Goal: Task Accomplishment & Management: Manage account settings

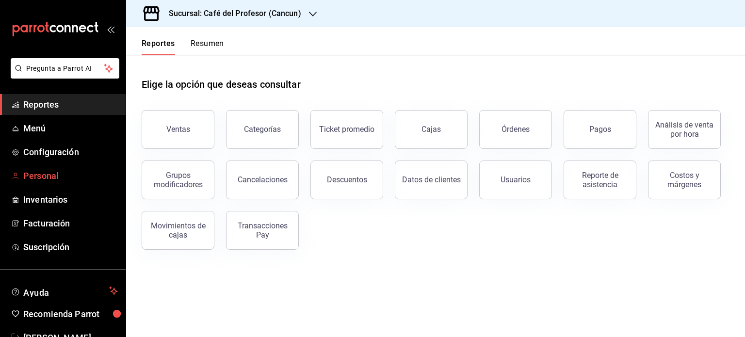
click at [46, 171] on span "Personal" at bounding box center [70, 175] width 95 height 13
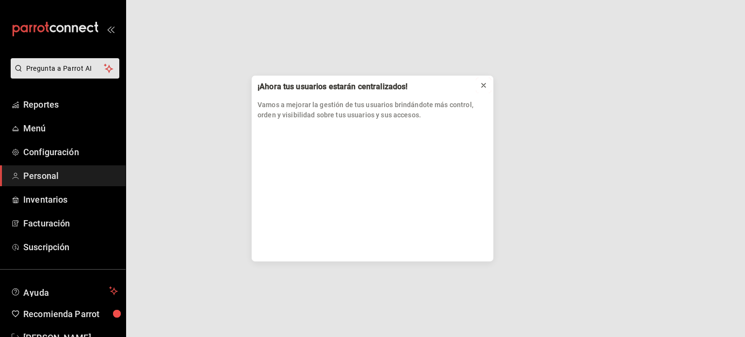
click at [483, 84] on icon at bounding box center [484, 86] width 8 height 8
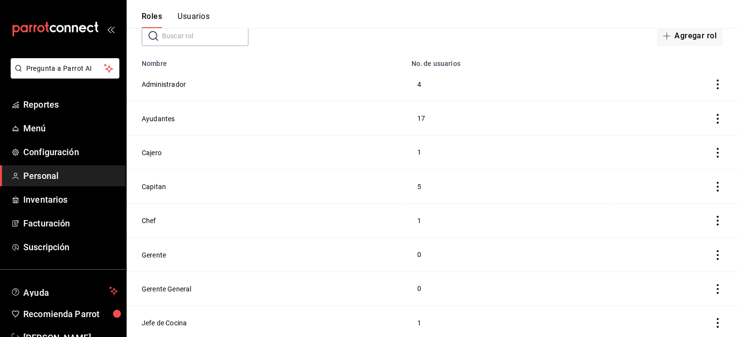
scroll to position [78, 0]
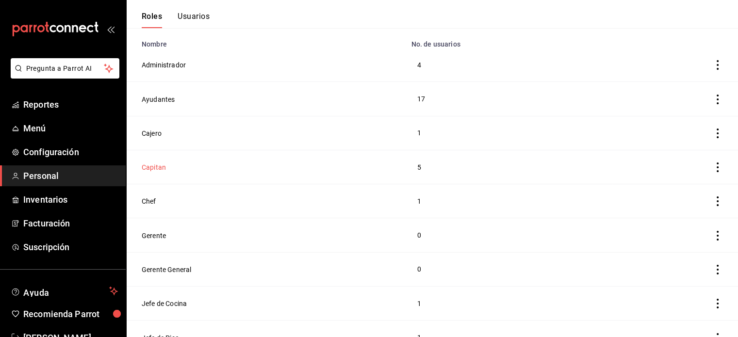
click at [158, 172] on button "Capitan" at bounding box center [154, 168] width 24 height 10
click at [158, 172] on html "Pregunta a Parrot AI Reportes Menú Configuración Personal Inventarios Facturaci…" at bounding box center [369, 206] width 738 height 569
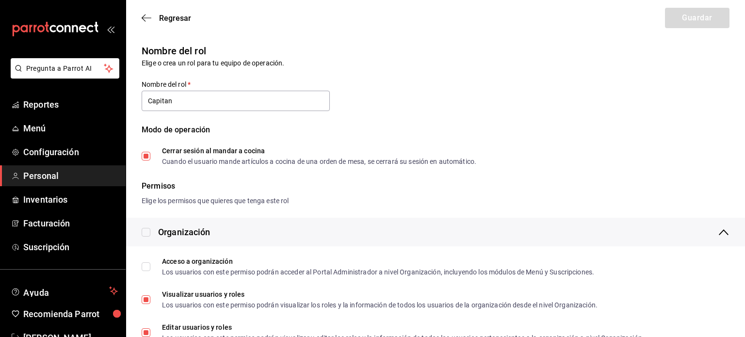
type input "Capitan"
checkbox input "true"
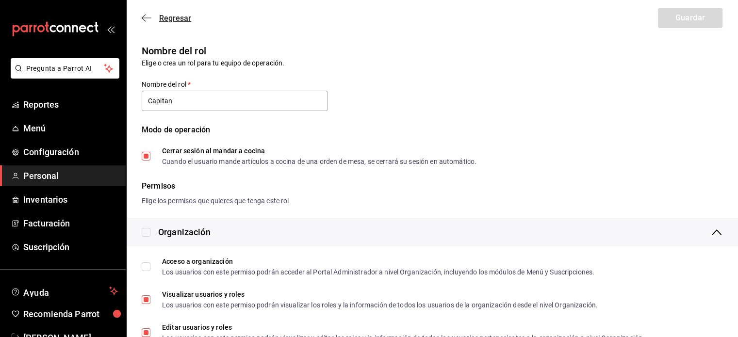
click at [143, 16] on icon "button" at bounding box center [144, 18] width 4 height 7
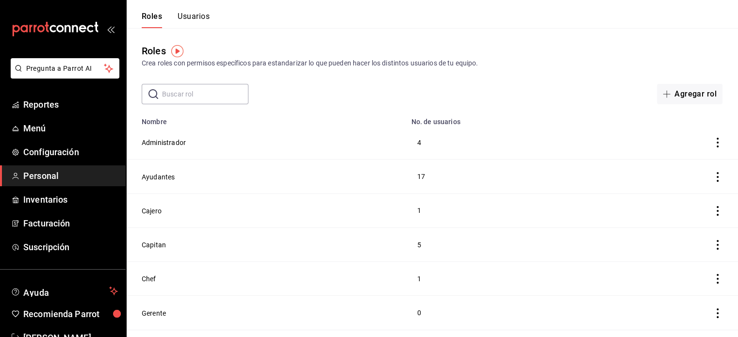
click at [188, 17] on button "Usuarios" at bounding box center [194, 20] width 32 height 16
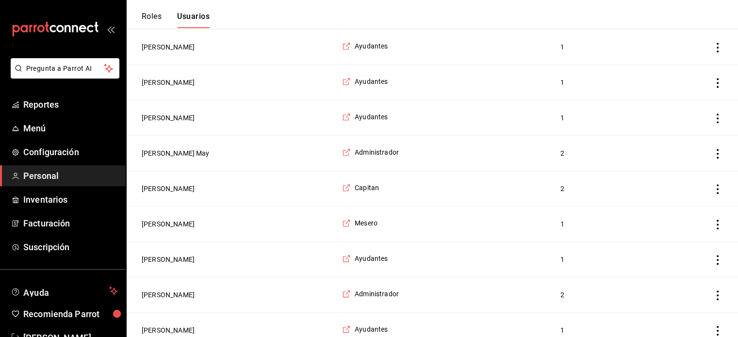
scroll to position [925, 0]
click at [361, 182] on span "Capitan" at bounding box center [367, 187] width 24 height 10
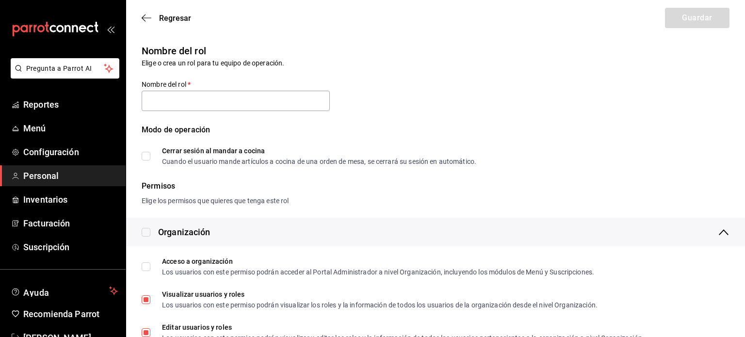
type input "Capitan"
checkbox input "true"
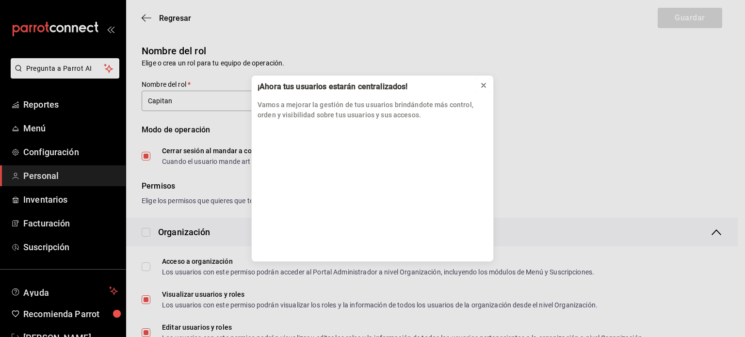
click at [484, 86] on icon at bounding box center [484, 85] width 4 height 4
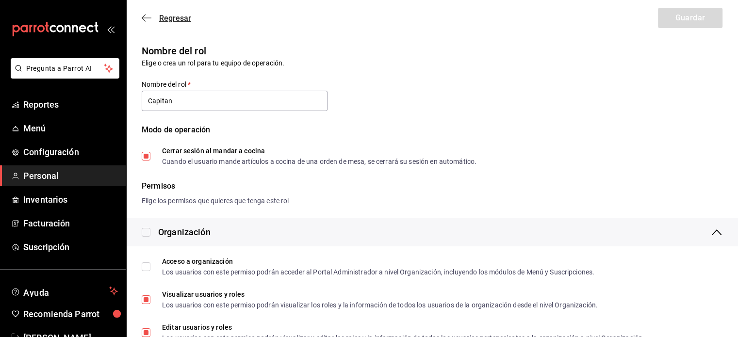
click at [142, 14] on icon "button" at bounding box center [147, 18] width 10 height 9
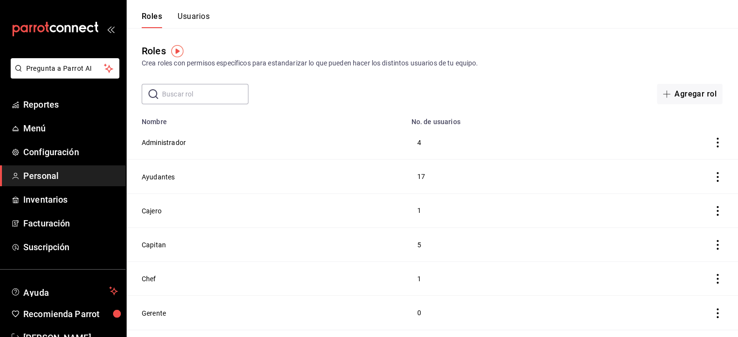
click at [196, 14] on button "Usuarios" at bounding box center [194, 20] width 32 height 16
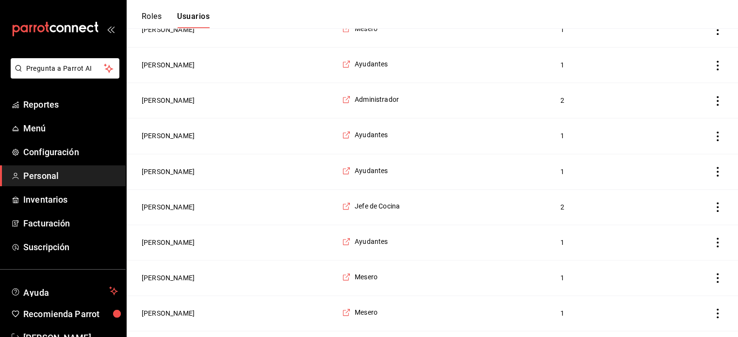
scroll to position [1138, 0]
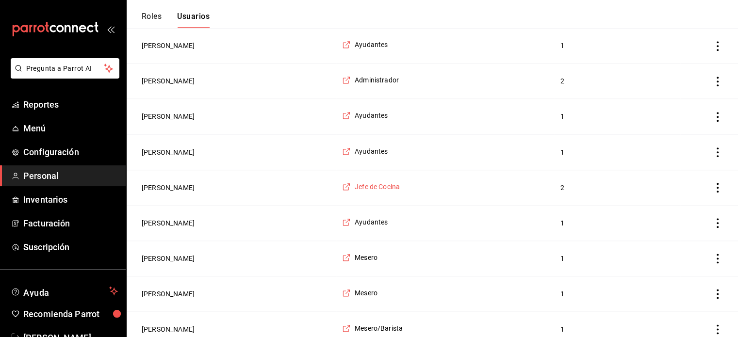
click at [359, 182] on span "Jefe de Cocina" at bounding box center [377, 187] width 45 height 10
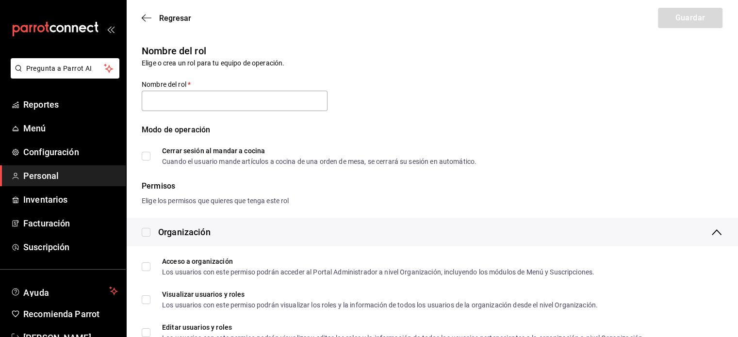
type input "Jefe de Cocina"
checkbox input "true"
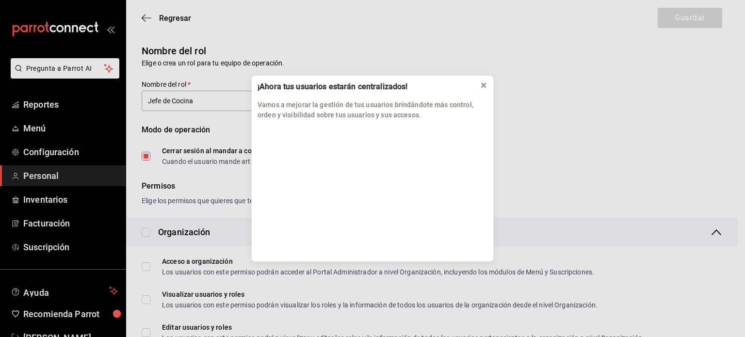
click at [484, 86] on icon at bounding box center [484, 85] width 4 height 4
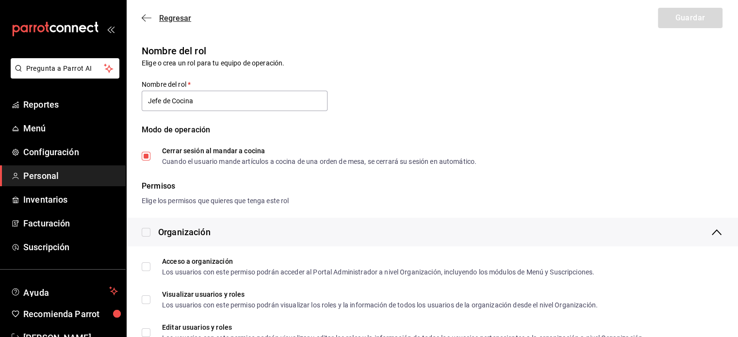
click at [145, 20] on icon "button" at bounding box center [147, 18] width 10 height 9
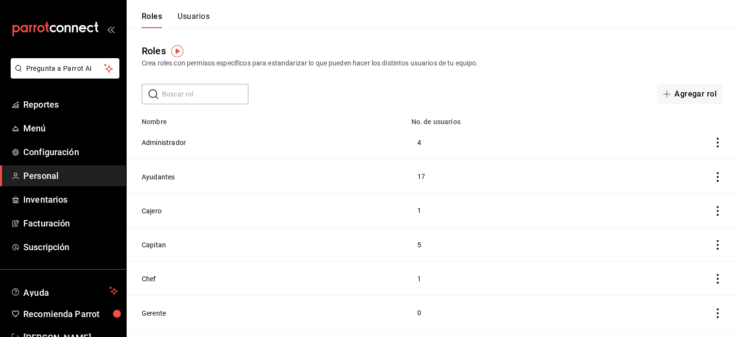
click at [52, 177] on span "Personal" at bounding box center [70, 175] width 95 height 13
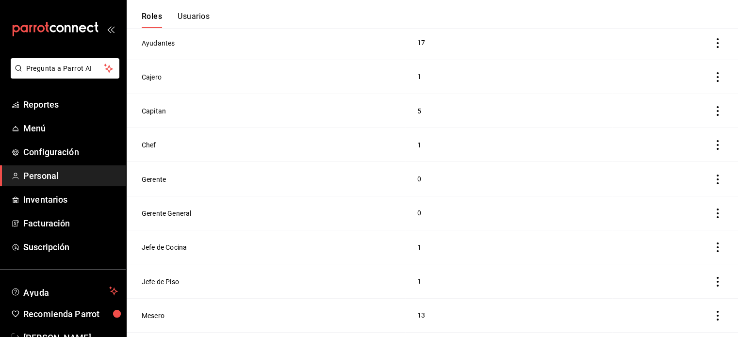
scroll to position [83, 0]
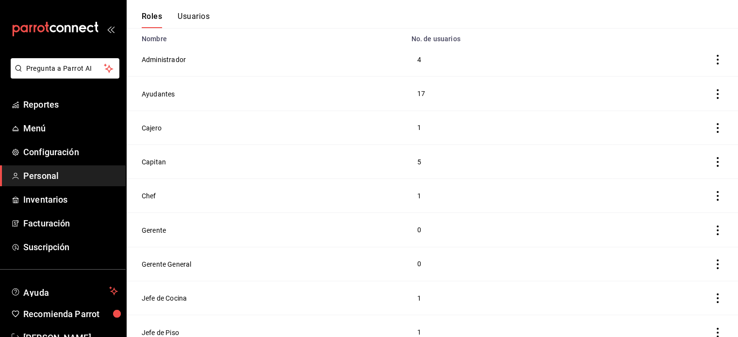
click at [200, 14] on button "Usuarios" at bounding box center [194, 20] width 32 height 16
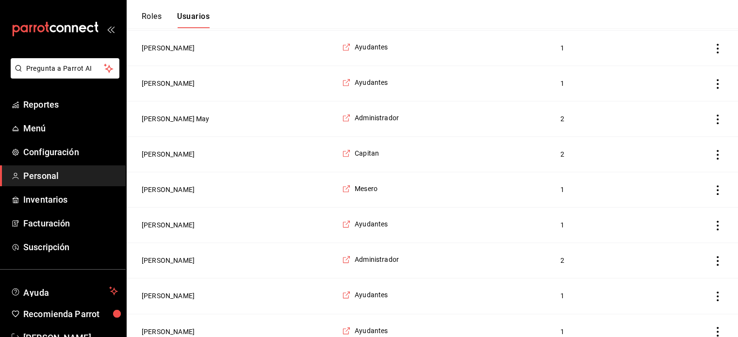
scroll to position [960, 0]
click at [186, 148] on button "[PERSON_NAME]" at bounding box center [168, 153] width 53 height 10
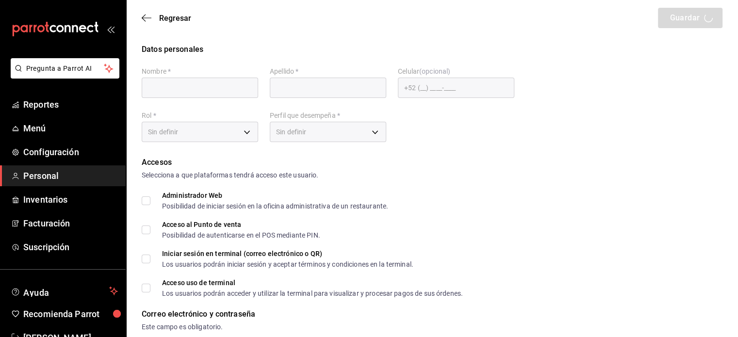
type input "Angel"
type input "manriquez"
checkbox input "true"
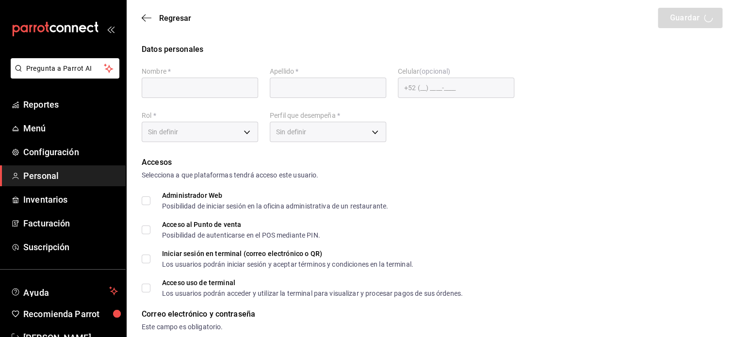
type input "angelmanriquequinones@gmail.com"
type input "2020"
type input "91e438e9-b0da-4763-a122-36a59e2edcd7"
type input "KITCHEN"
checkbox input "true"
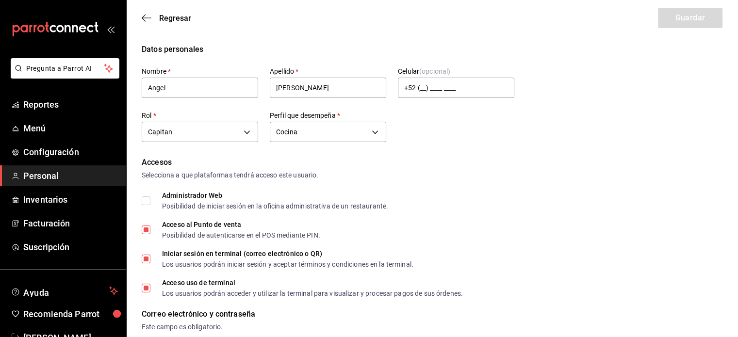
checkbox input "true"
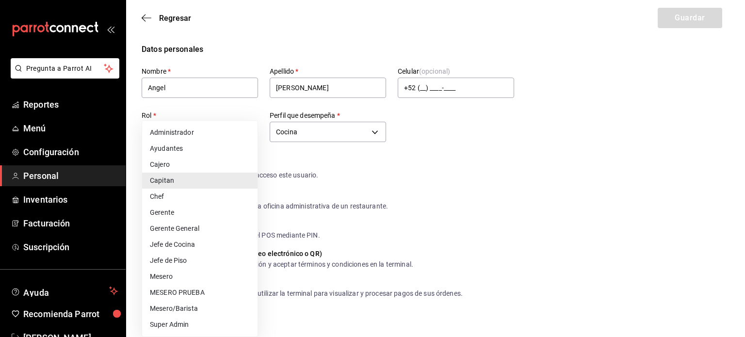
click at [201, 307] on li "Mesero/Barista" at bounding box center [199, 309] width 115 height 16
type input "f9c50c35-7d82-4388-8076-8e4bcaa1ebe8"
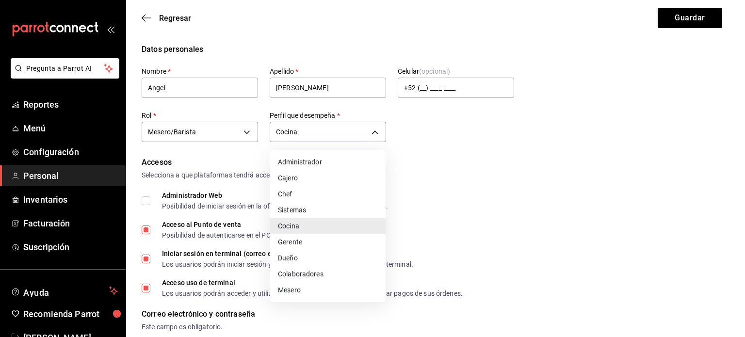
click at [316, 271] on li "Colaboradores" at bounding box center [327, 274] width 115 height 16
type input "STAFF"
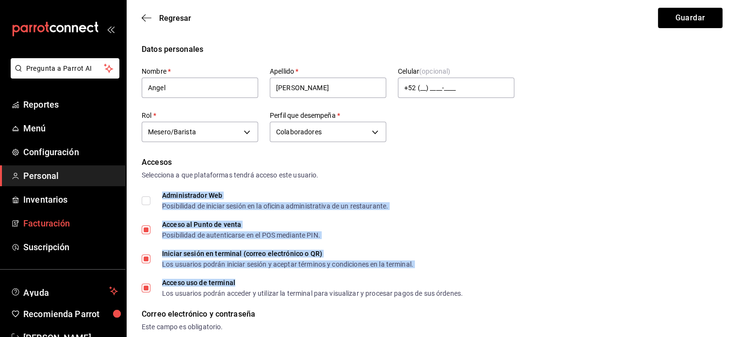
drag, startPoint x: 316, startPoint y: 271, endPoint x: 47, endPoint y: 213, distance: 275.4
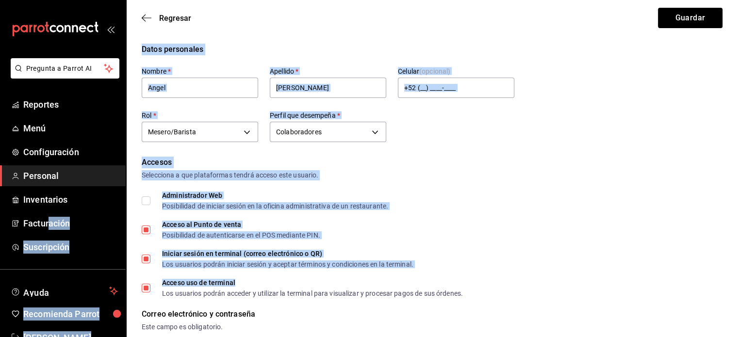
click at [496, 183] on div "Accesos Selecciona a que plataformas tendrá acceso este usuario. Administrador …" at bounding box center [432, 227] width 581 height 140
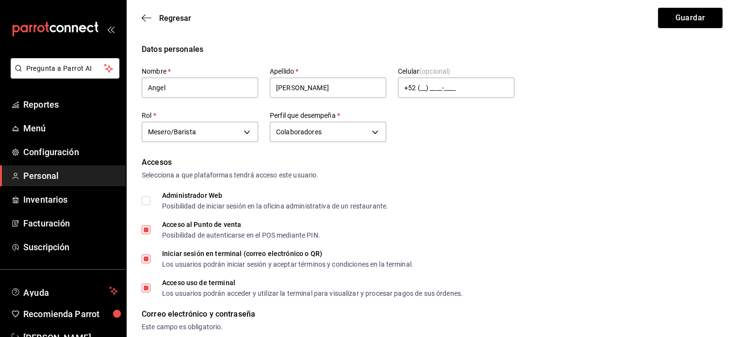
click at [146, 263] on input "Iniciar sesión en terminal (correo electrónico o QR) Los usuarios podrán inicia…" at bounding box center [146, 259] width 9 height 9
checkbox input "false"
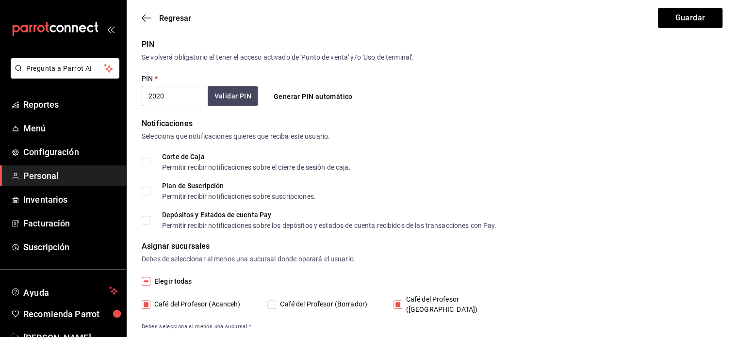
scroll to position [361, 0]
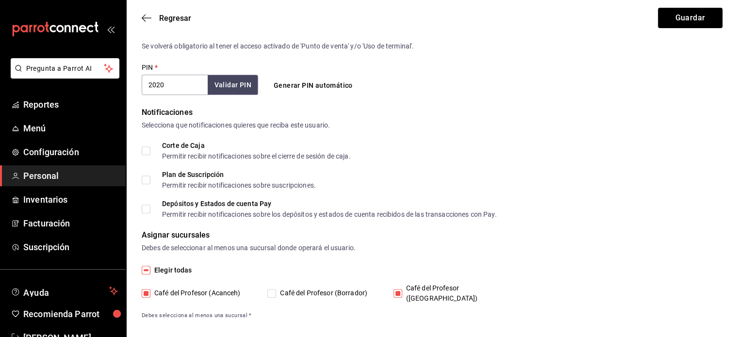
click at [148, 289] on input "Café del Profesor (Acanceh)" at bounding box center [146, 293] width 9 height 9
checkbox input "false"
click at [687, 16] on button "Guardar" at bounding box center [690, 18] width 65 height 20
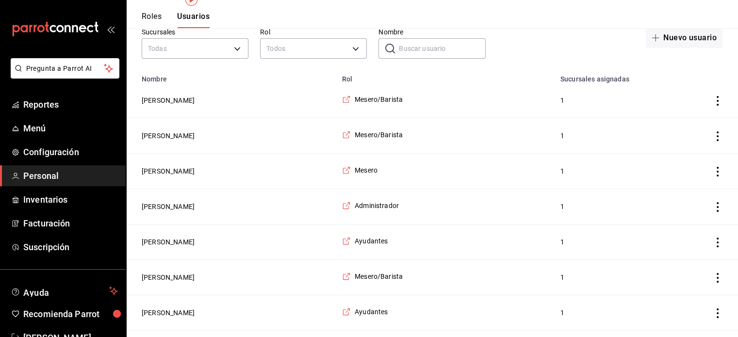
scroll to position [37, 0]
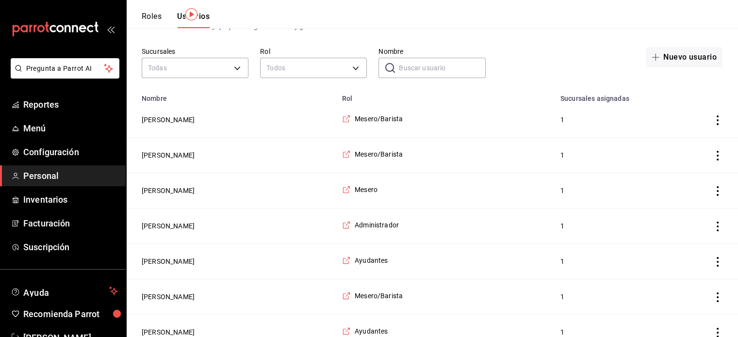
click at [410, 71] on input "Nombre" at bounding box center [442, 67] width 86 height 19
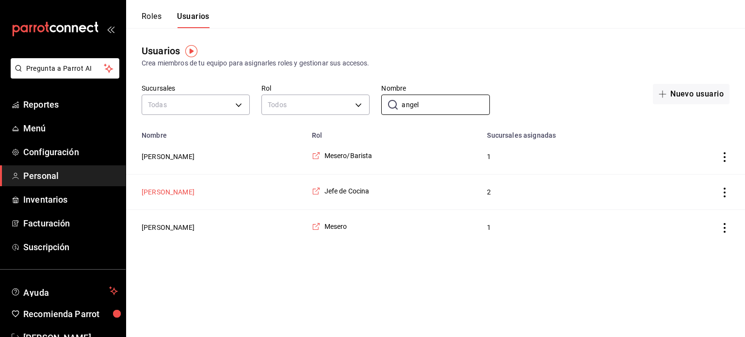
type input "angel"
click at [184, 193] on button "Angel Gonzalez" at bounding box center [168, 192] width 53 height 10
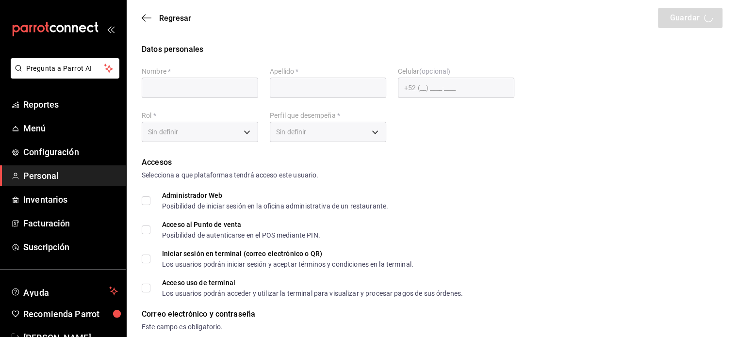
type input "Angel"
type input "Gonzalez"
checkbox input "true"
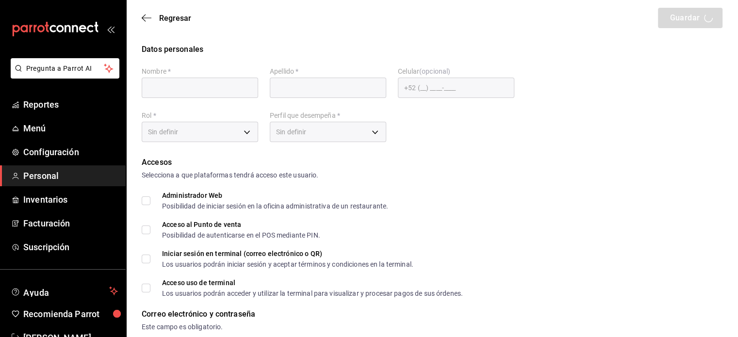
checkbox input "true"
type input "angel.aser12@gmail.com"
type input "883902"
type input "c8ae6108-b33c-4c69-accd-81275907dbc5"
type input "KITCHEN"
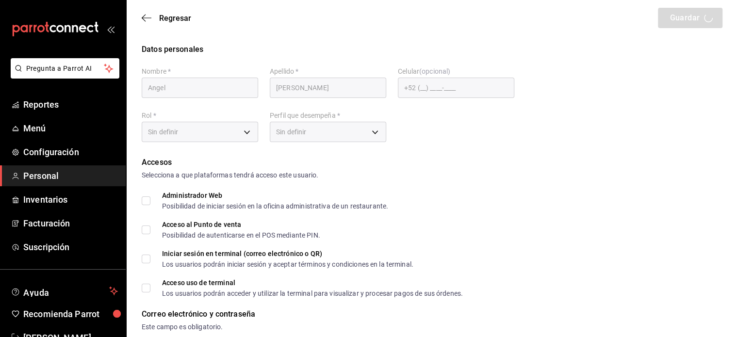
checkbox input "true"
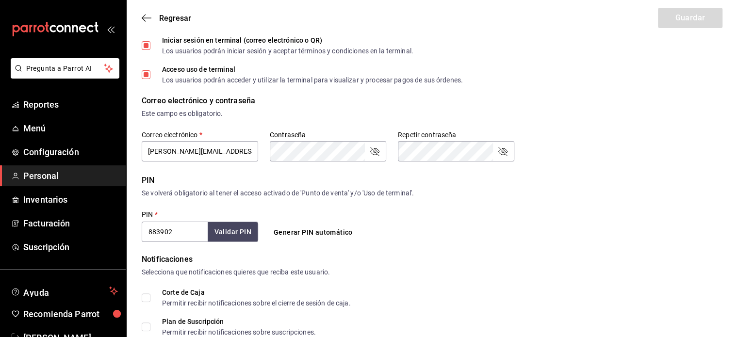
scroll to position [233, 0]
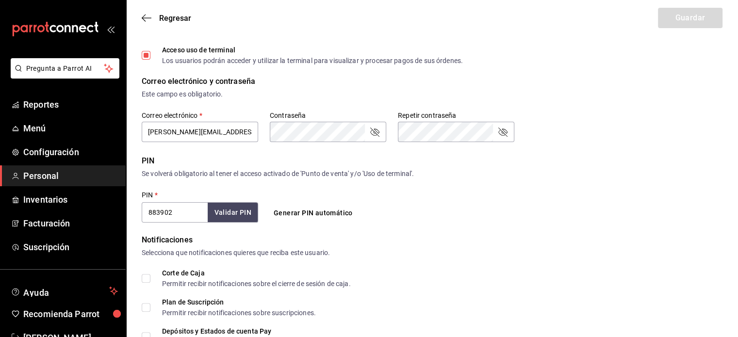
click at [190, 214] on input "883902" at bounding box center [175, 212] width 66 height 20
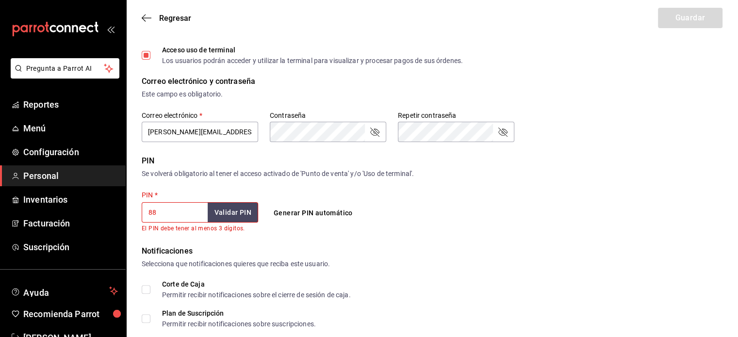
type input "8"
checkbox input "false"
checkbox input "true"
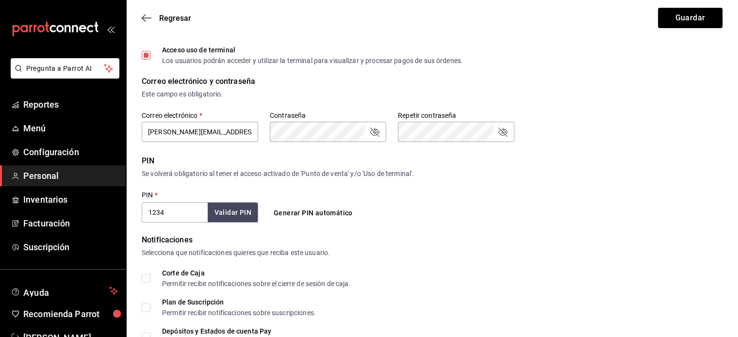
type input "1234"
click at [246, 211] on button "Validar PIN" at bounding box center [232, 212] width 51 height 21
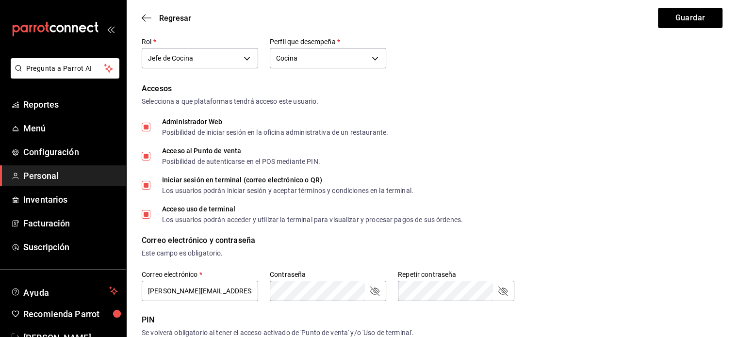
scroll to position [72, 0]
click at [144, 126] on input "Administrador Web Posibilidad de iniciar sesión en la oficina administrativa de…" at bounding box center [146, 128] width 9 height 9
checkbox input "false"
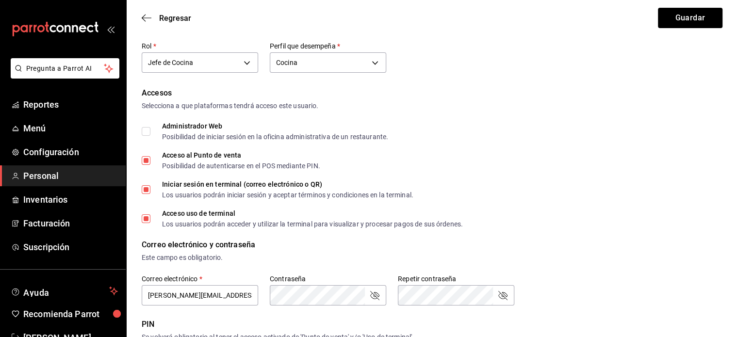
scroll to position [50, 0]
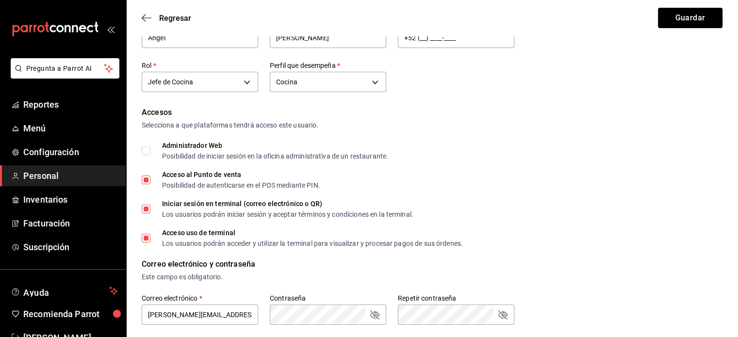
click at [148, 209] on input "Iniciar sesión en terminal (correo electrónico o QR) Los usuarios podrán inicia…" at bounding box center [146, 209] width 9 height 9
checkbox input "false"
click at [147, 237] on input "Acceso uso de terminal Los usuarios podrán acceder y utilizar la terminal para …" at bounding box center [146, 238] width 9 height 9
checkbox input "false"
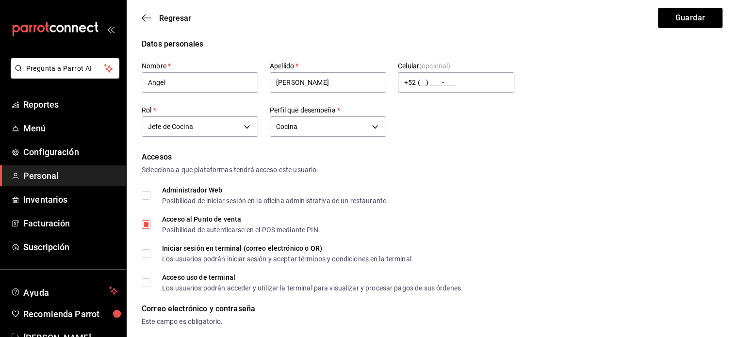
scroll to position [0, 0]
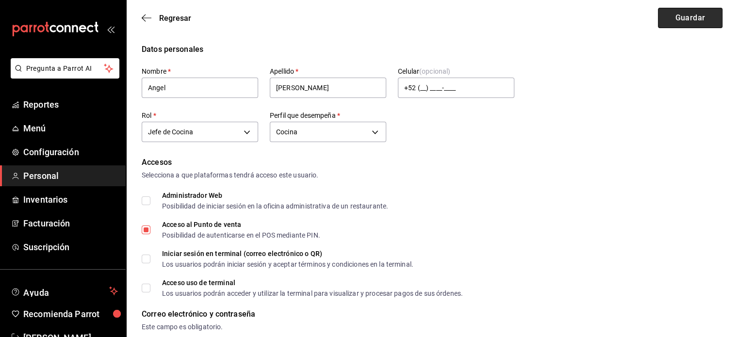
click at [697, 16] on button "Guardar" at bounding box center [690, 18] width 65 height 20
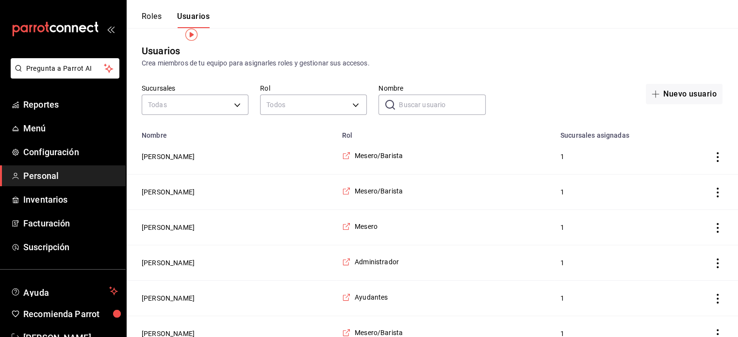
scroll to position [26, 0]
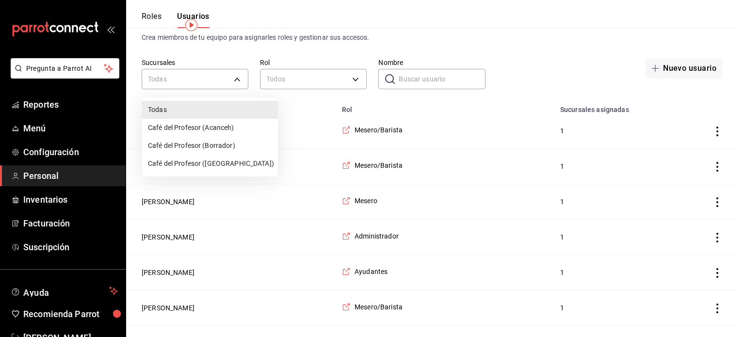
click at [148, 15] on div at bounding box center [372, 168] width 745 height 337
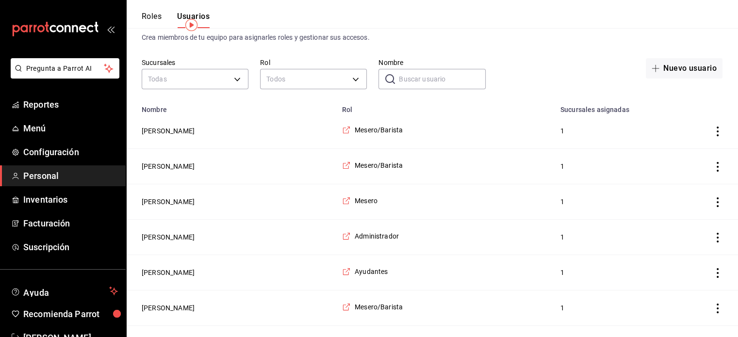
click at [152, 16] on button "Roles" at bounding box center [152, 20] width 20 height 16
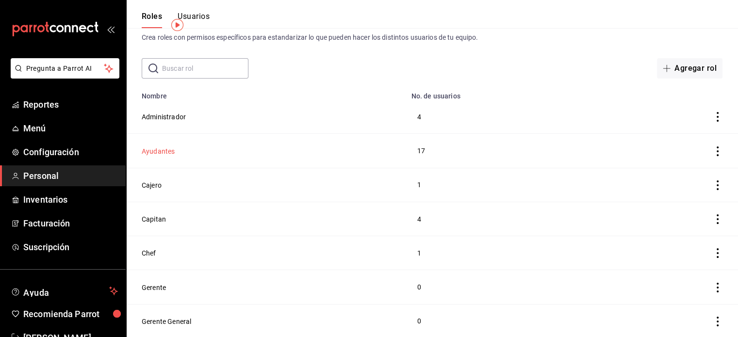
click at [168, 154] on button "Ayudantes" at bounding box center [158, 152] width 33 height 10
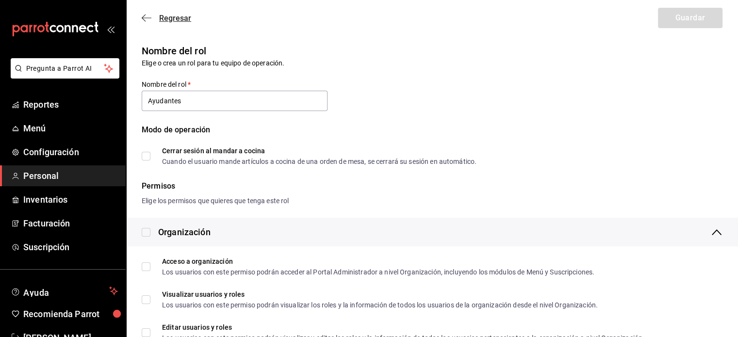
click at [147, 16] on icon "button" at bounding box center [147, 18] width 10 height 9
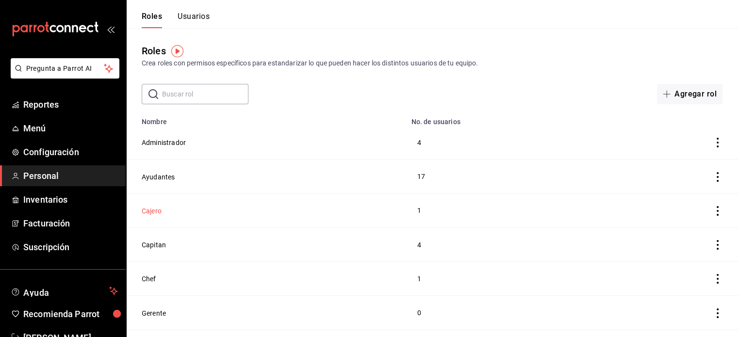
click at [158, 211] on button "Cajero" at bounding box center [152, 211] width 20 height 10
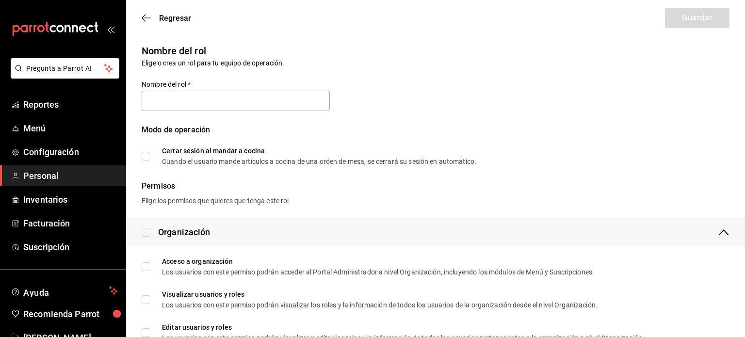
type input "Cajero"
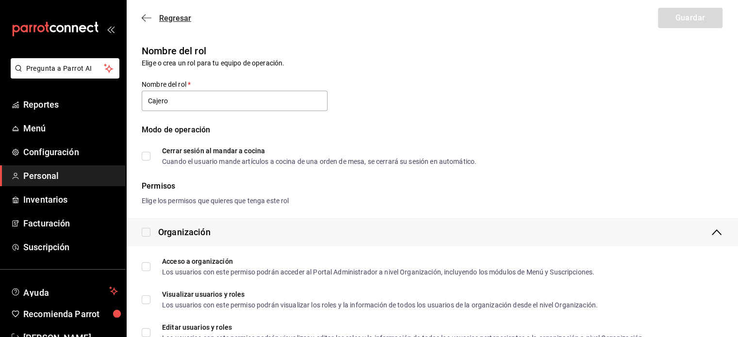
click at [150, 21] on icon "button" at bounding box center [147, 18] width 10 height 9
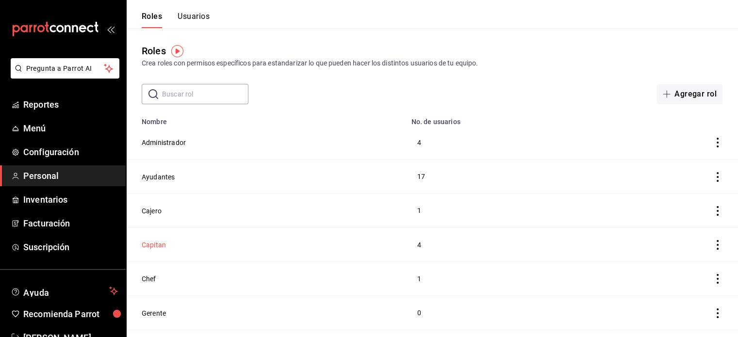
click at [156, 247] on button "Capitan" at bounding box center [154, 245] width 24 height 10
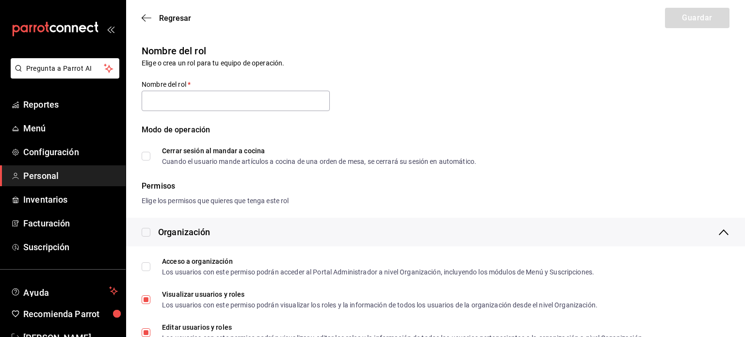
type input "Capitan"
checkbox input "true"
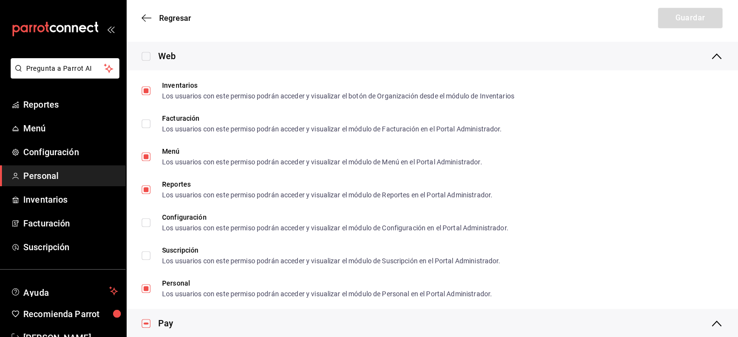
scroll to position [157, 0]
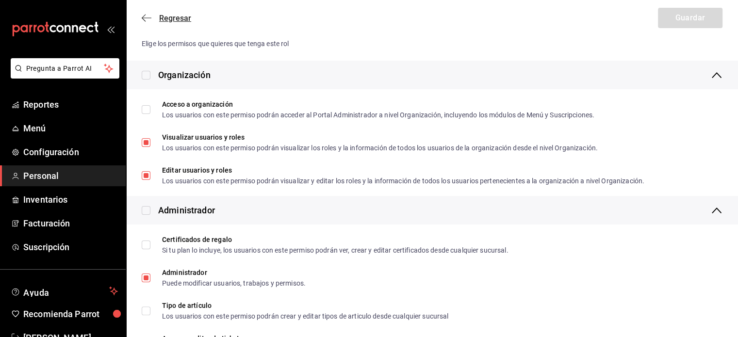
click at [144, 15] on icon "button" at bounding box center [147, 18] width 10 height 9
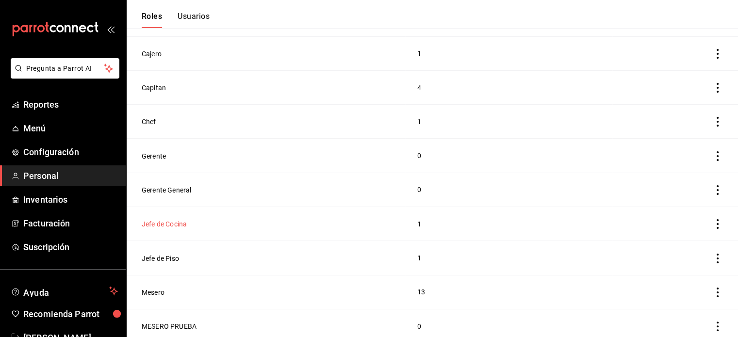
click at [177, 223] on button "Jefe de Cocina" at bounding box center [164, 224] width 45 height 10
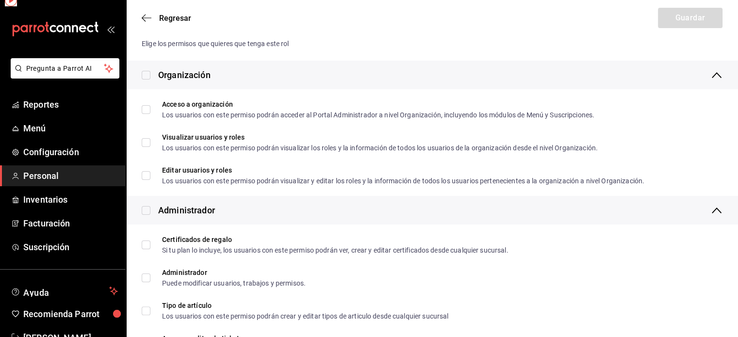
type input "Jefe de Cocina"
checkbox input "true"
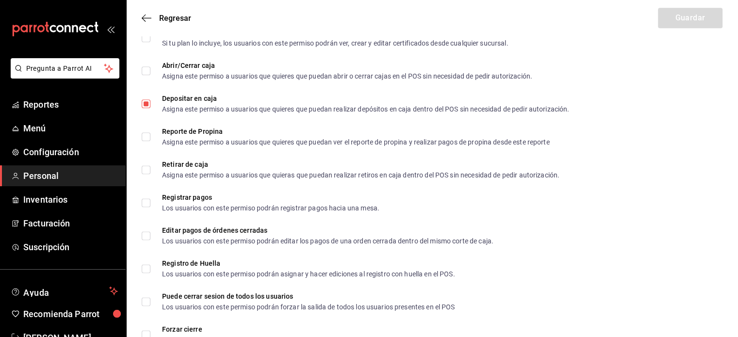
scroll to position [1262, 0]
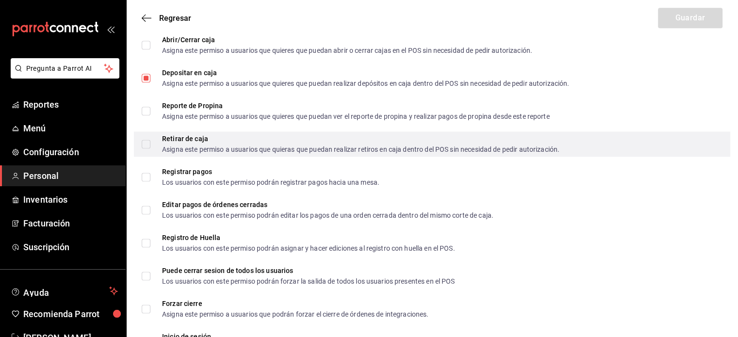
click at [144, 144] on input "Retirar de caja Asigna este permiso a usuarios que quieras que puedan realizar …" at bounding box center [146, 144] width 9 height 9
checkbox input "true"
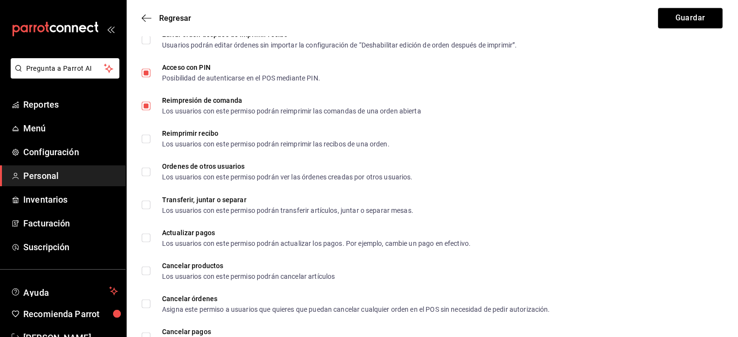
scroll to position [1731, 0]
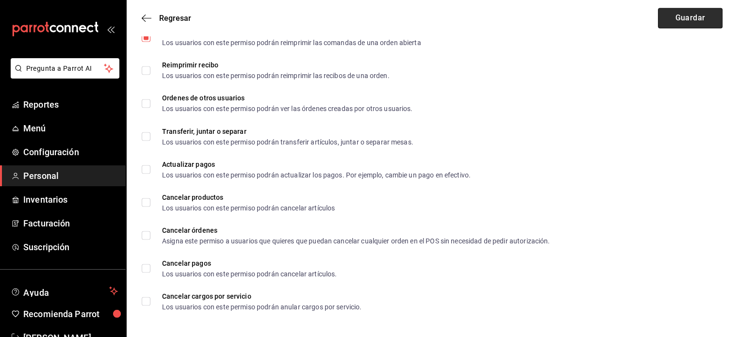
click at [694, 15] on button "Guardar" at bounding box center [690, 18] width 65 height 20
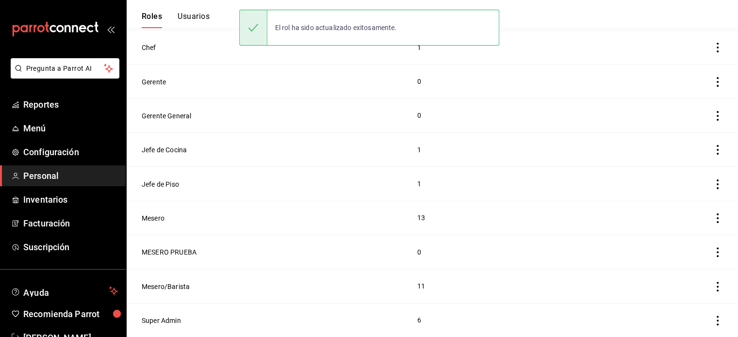
scroll to position [231, 0]
click at [159, 223] on button "Mesero" at bounding box center [153, 219] width 23 height 10
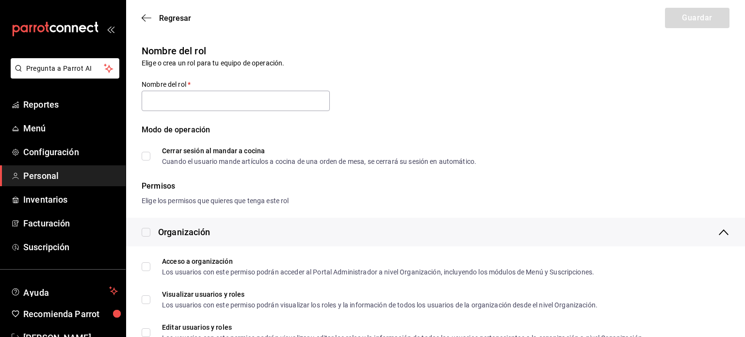
type input "Mesero"
checkbox input "true"
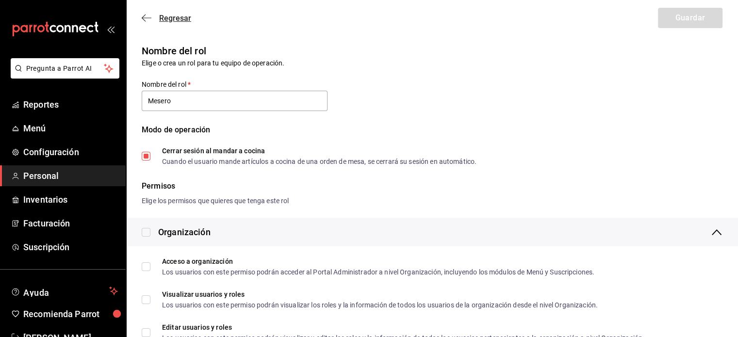
click at [147, 17] on icon "button" at bounding box center [147, 18] width 10 height 9
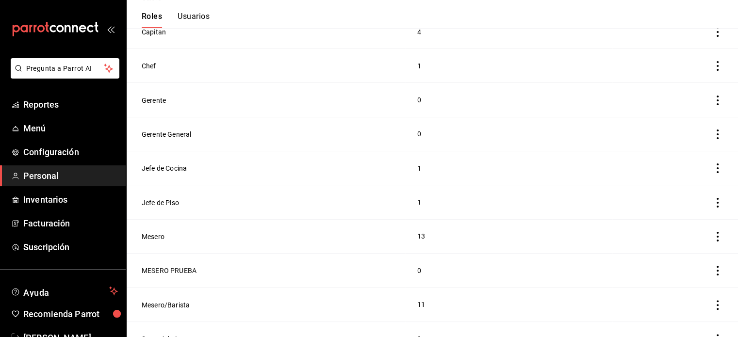
scroll to position [231, 0]
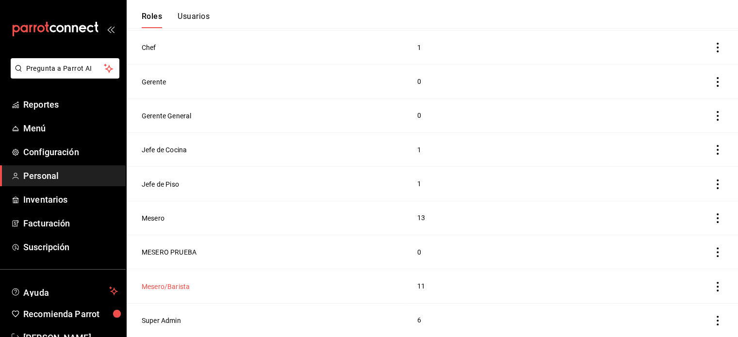
click at [162, 287] on button "Mesero/Barista" at bounding box center [166, 287] width 48 height 10
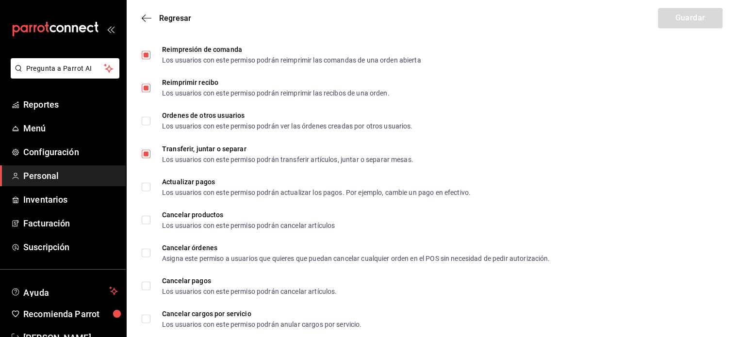
scroll to position [1731, 0]
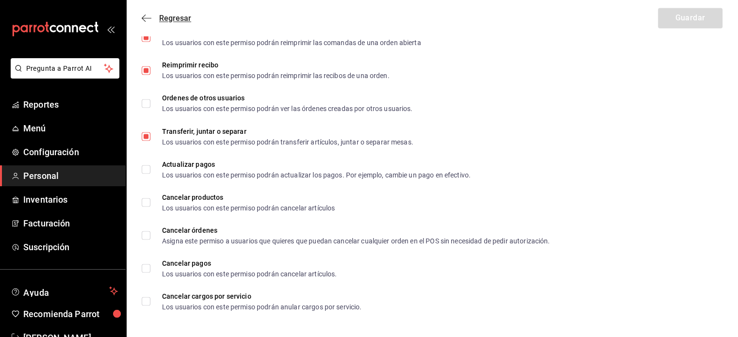
click at [147, 15] on icon "button" at bounding box center [147, 18] width 10 height 9
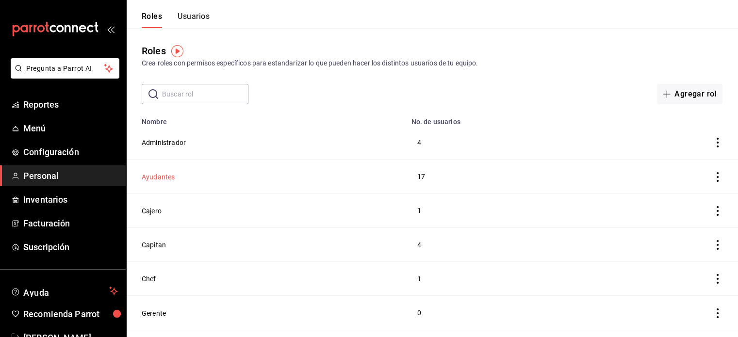
click at [164, 176] on button "Ayudantes" at bounding box center [158, 177] width 33 height 10
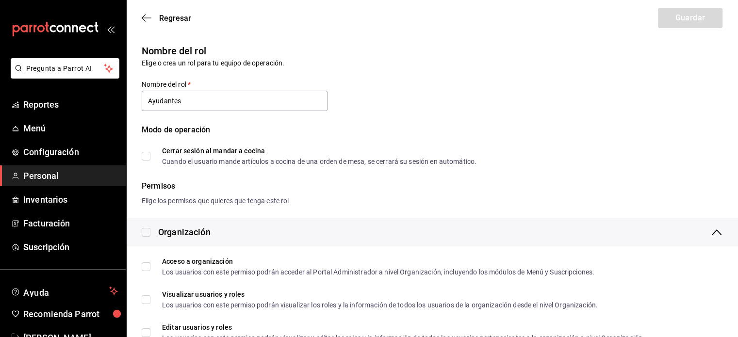
type input "Ayudantes"
click at [148, 19] on icon "button" at bounding box center [147, 18] width 10 height 9
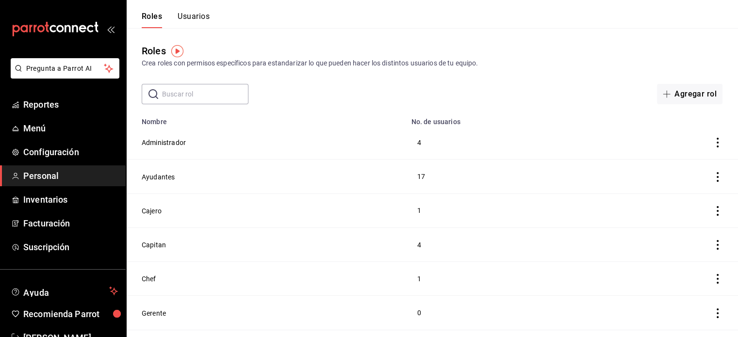
click at [200, 17] on button "Usuarios" at bounding box center [194, 20] width 32 height 16
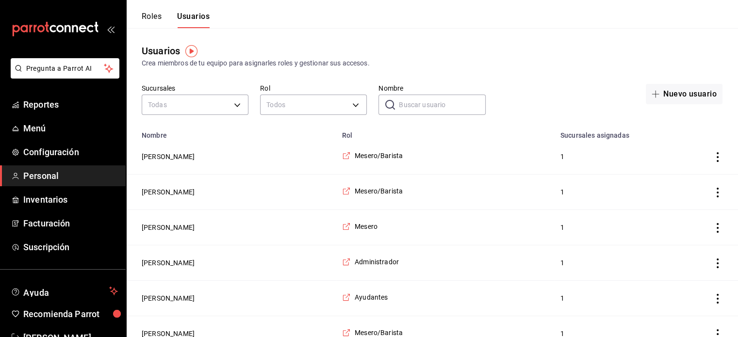
click at [416, 106] on input "Nombre" at bounding box center [442, 104] width 86 height 19
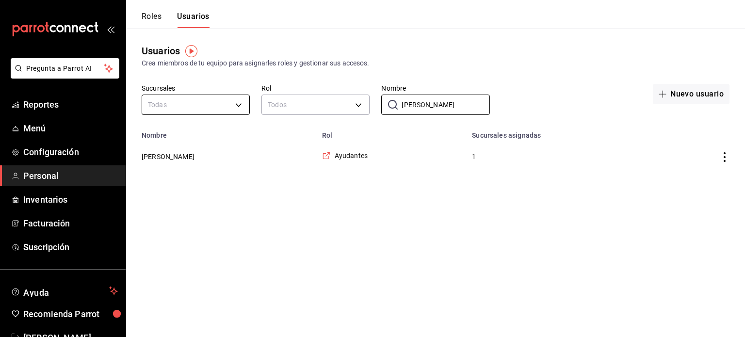
click at [201, 106] on body "Pregunta a Parrot AI Reportes Menú Configuración Personal Inventarios Facturaci…" at bounding box center [372, 87] width 745 height 174
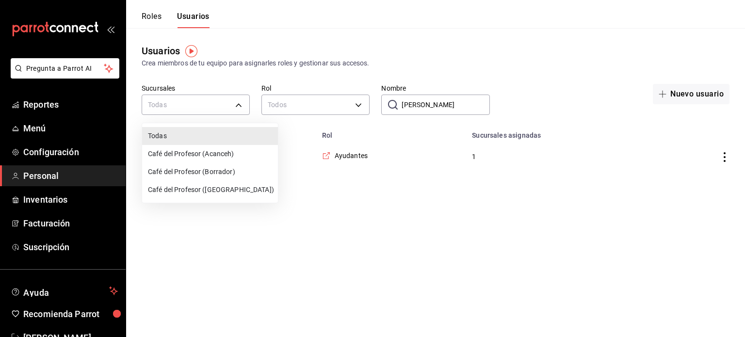
click at [431, 103] on div at bounding box center [372, 168] width 745 height 337
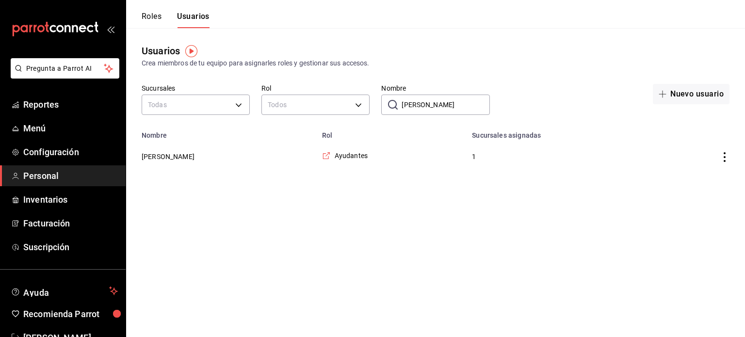
click at [428, 107] on input "juan" at bounding box center [446, 104] width 88 height 19
type input "j"
type input "fran"
click at [188, 159] on button "[PERSON_NAME]" at bounding box center [168, 157] width 53 height 10
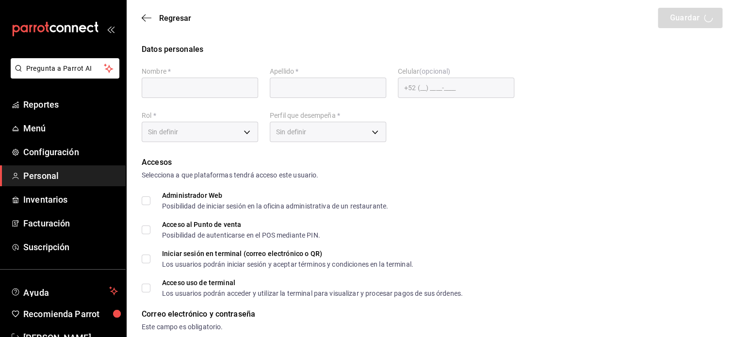
type input "Francisco"
type input "Castillo"
checkbox input "true"
type input "castillomeridafrancisco.j@gmail.com"
type input "1014"
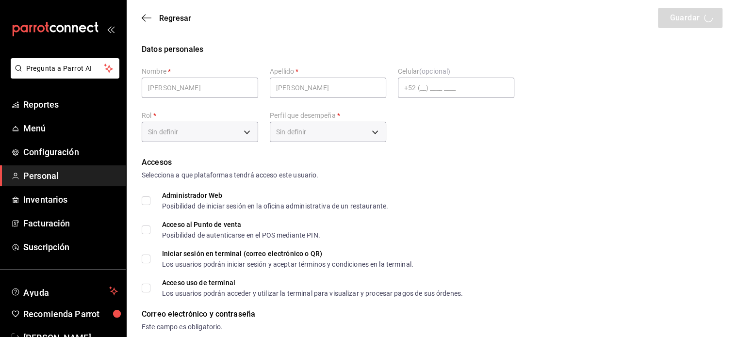
type input "6e37dc31-a41a-4d88-8ed1-cc630e77c888"
type input "KITCHEN"
checkbox input "true"
click at [143, 16] on icon "button" at bounding box center [147, 18] width 10 height 9
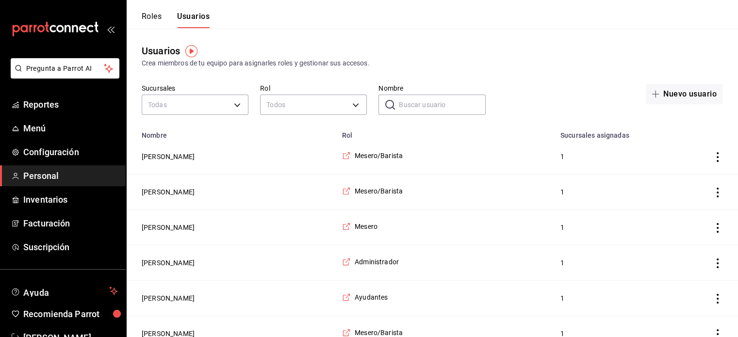
click at [429, 113] on input "Nombre" at bounding box center [442, 104] width 86 height 19
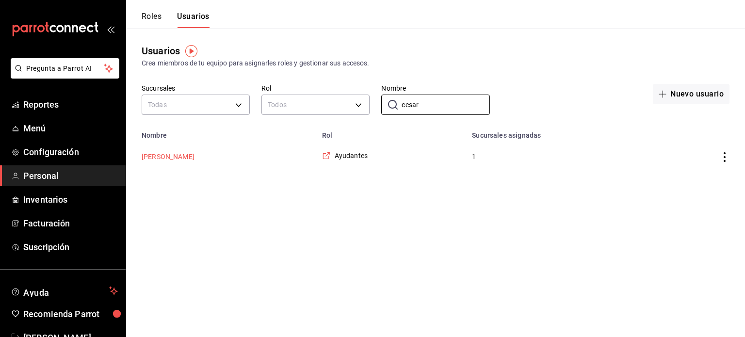
type input "cesar"
click at [181, 160] on button "[PERSON_NAME]" at bounding box center [168, 157] width 53 height 10
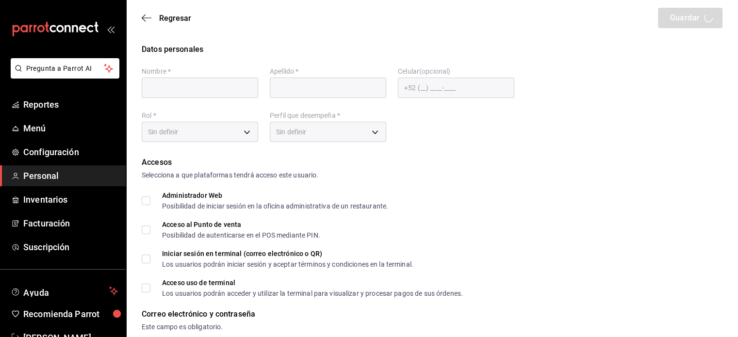
type input "Cesar"
type input "Castañeda"
checkbox input "true"
type input "cesarinccg121@gmail.com"
type input "1912"
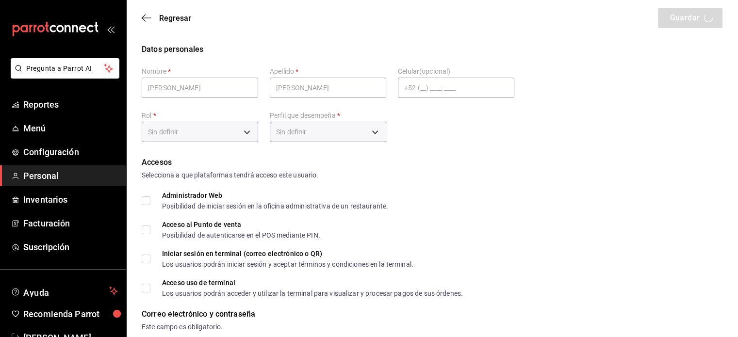
type input "+52 (52) 9983-2564"
type input "6e37dc31-a41a-4d88-8ed1-cc630e77c888"
type input "KITCHEN"
checkbox input "true"
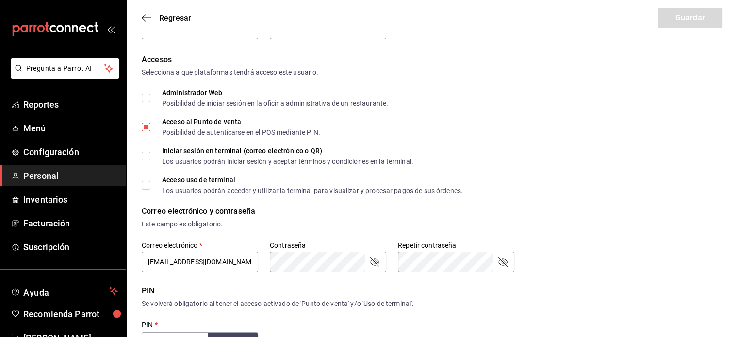
scroll to position [124, 0]
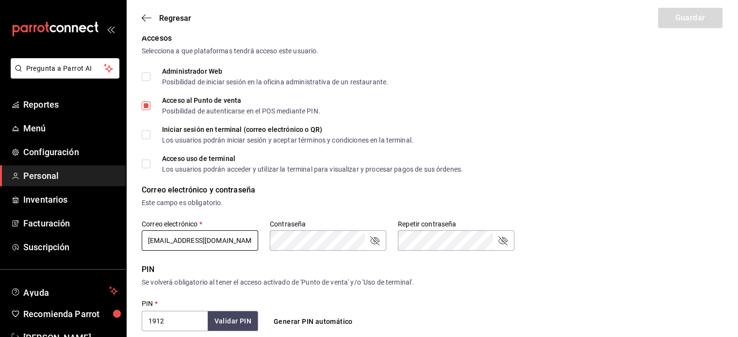
drag, startPoint x: 236, startPoint y: 243, endPoint x: 144, endPoint y: 233, distance: 92.7
click at [144, 233] on input "cesarinccg121@gmail.com" at bounding box center [200, 240] width 116 height 20
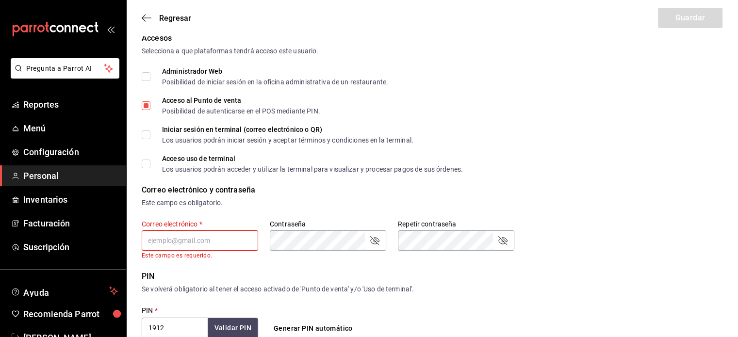
click at [215, 233] on input "text" at bounding box center [200, 240] width 116 height 20
click at [159, 239] on input "text" at bounding box center [200, 240] width 116 height 20
paste input "cesarinccg121@gmail.com"
type input "cesarinccg121@gmail.com"
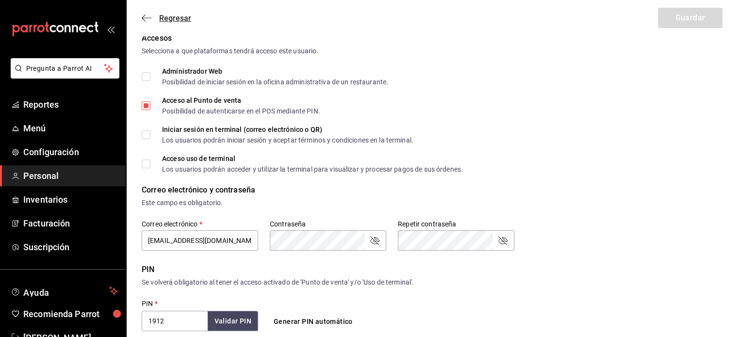
click at [146, 18] on icon "button" at bounding box center [147, 17] width 10 height 0
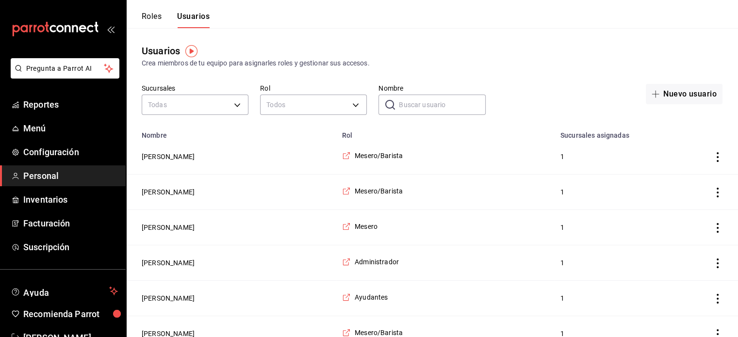
click at [50, 178] on span "Personal" at bounding box center [70, 175] width 95 height 13
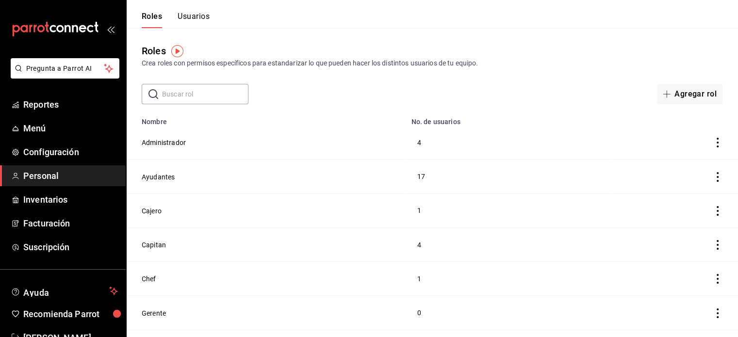
click at [49, 175] on span "Personal" at bounding box center [70, 175] width 95 height 13
click at [168, 179] on button "Ayudantes" at bounding box center [158, 177] width 33 height 10
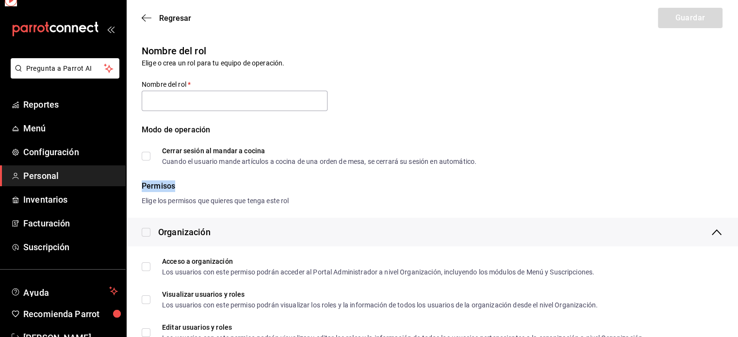
type input "Ayudantes"
click at [144, 17] on icon "button" at bounding box center [147, 18] width 10 height 9
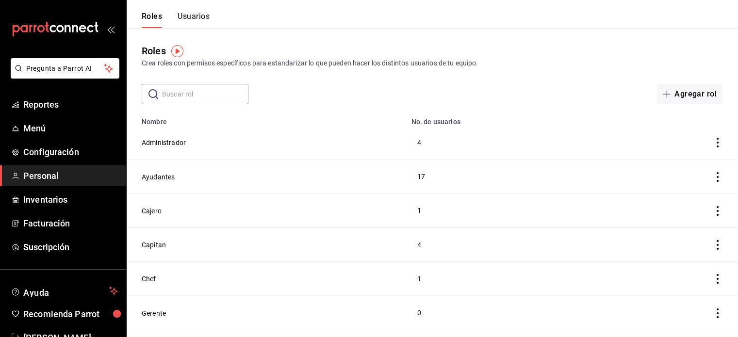
click at [189, 17] on button "Usuarios" at bounding box center [194, 20] width 32 height 16
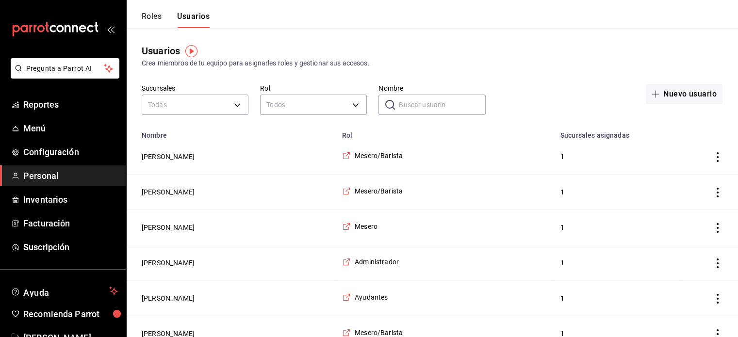
click at [423, 103] on input "Nombre" at bounding box center [442, 104] width 86 height 19
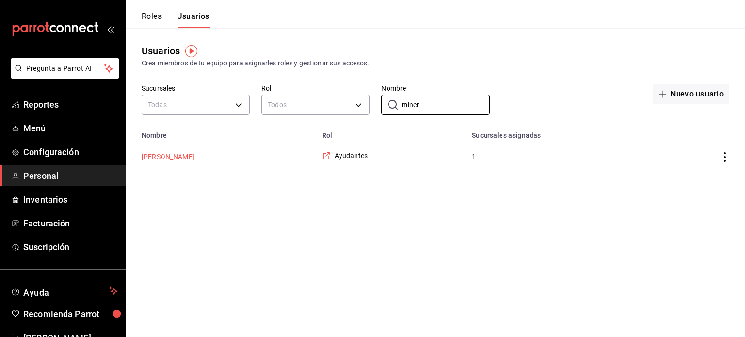
type input "miner"
click at [175, 153] on button "[PERSON_NAME]" at bounding box center [168, 157] width 53 height 10
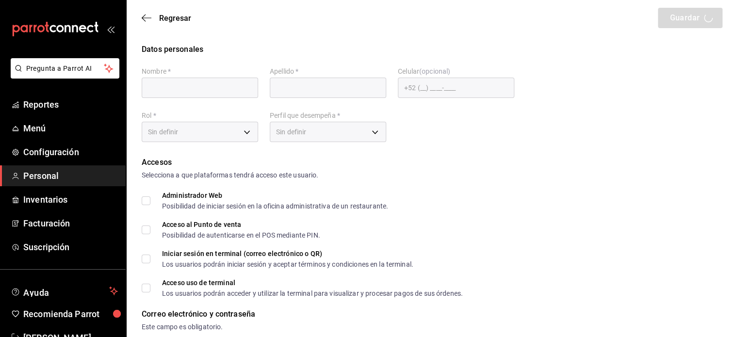
type input "Minerva"
type input "Aguilar"
checkbox input "true"
type input "minervaaguilarkumul@gmail.com"
type input "1509"
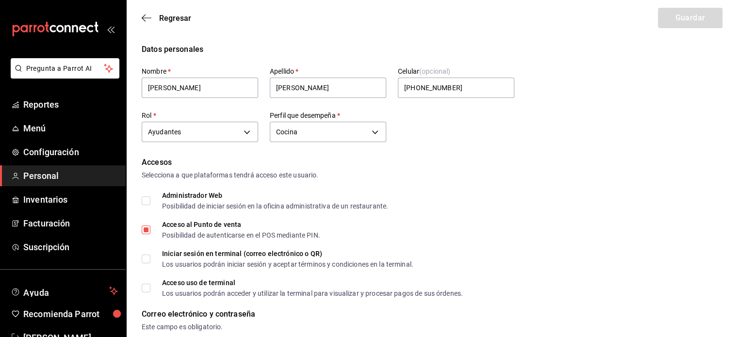
type input "+52 (52) 9902-4025"
type input "6e37dc31-a41a-4d88-8ed1-cc630e77c888"
type input "KITCHEN"
checkbox input "true"
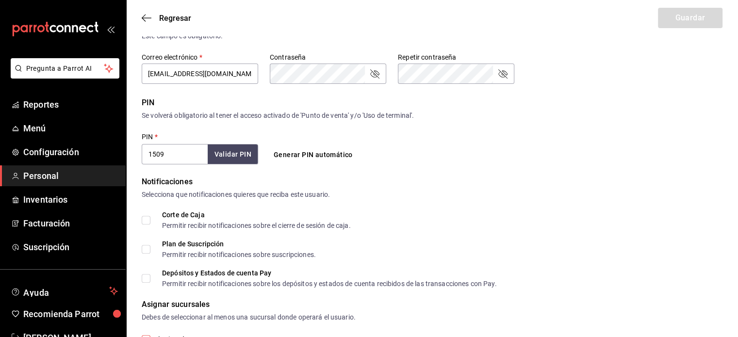
scroll to position [311, 0]
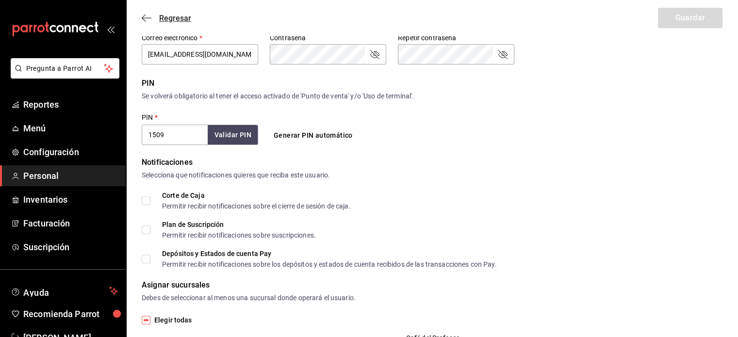
click at [145, 19] on icon "button" at bounding box center [147, 18] width 10 height 9
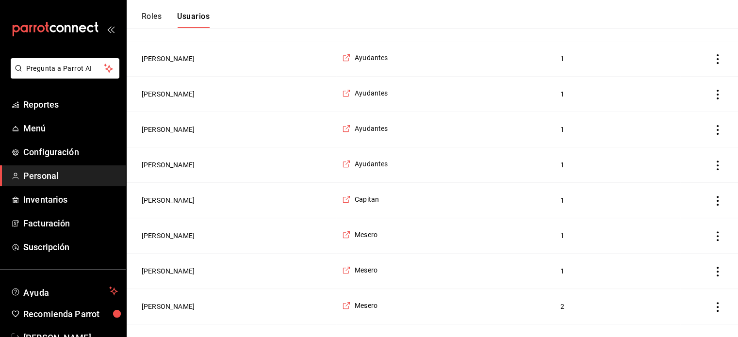
scroll to position [309, 0]
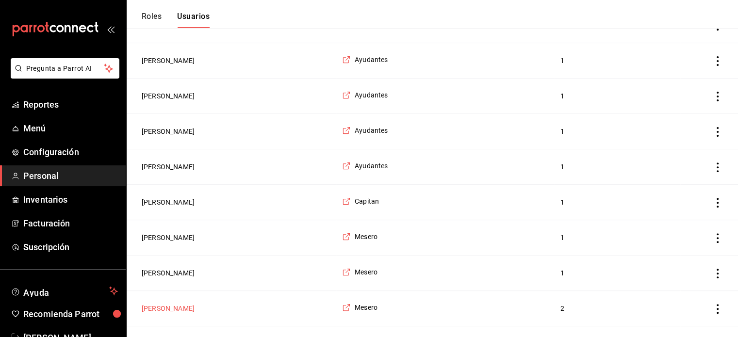
click at [176, 307] on button "[PERSON_NAME]" at bounding box center [168, 309] width 53 height 10
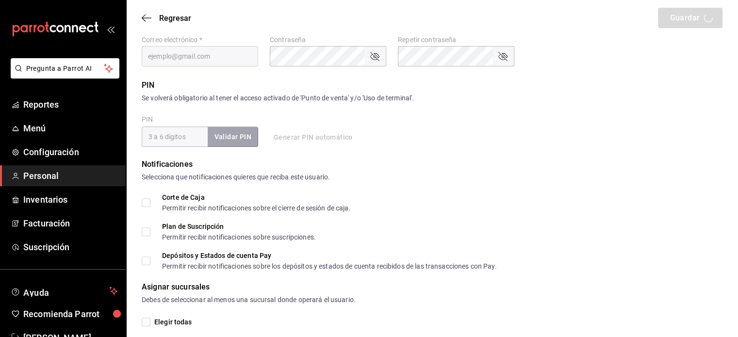
type input "[PERSON_NAME]"
checkbox input "true"
type input "[EMAIL_ADDRESS][DOMAIN_NAME]"
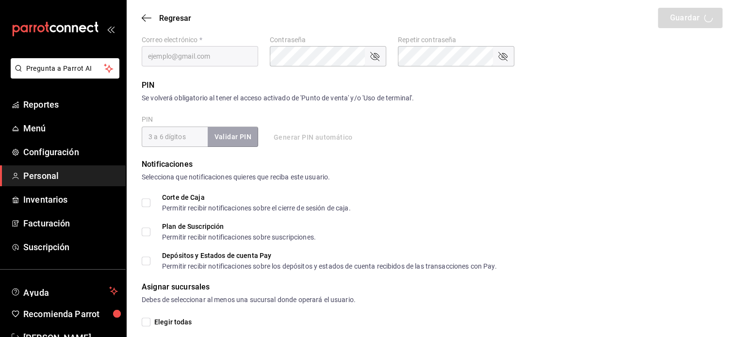
type input "2323"
type input "1a76cd6b-98a7-4025-b815-3a88f11c6c47"
type input "WAITER"
checkbox input "true"
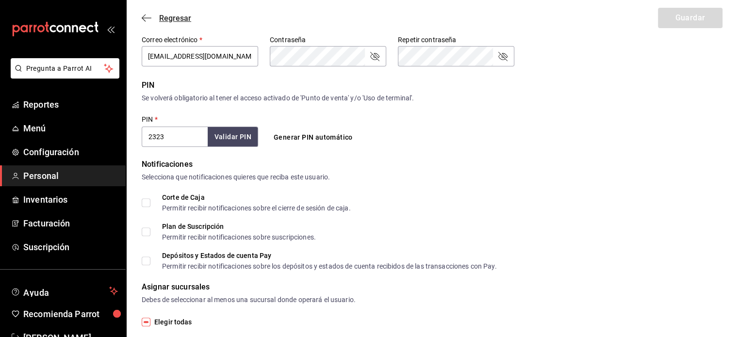
click at [144, 18] on icon "button" at bounding box center [147, 18] width 10 height 9
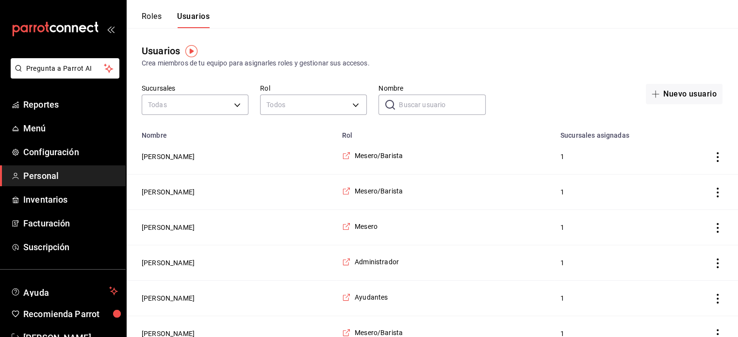
click at [430, 106] on input "Nombre" at bounding box center [442, 104] width 86 height 19
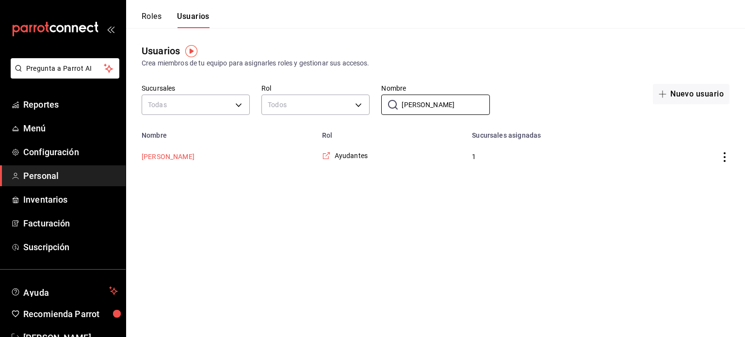
type input "juan"
click at [171, 155] on button "[PERSON_NAME]" at bounding box center [168, 157] width 53 height 10
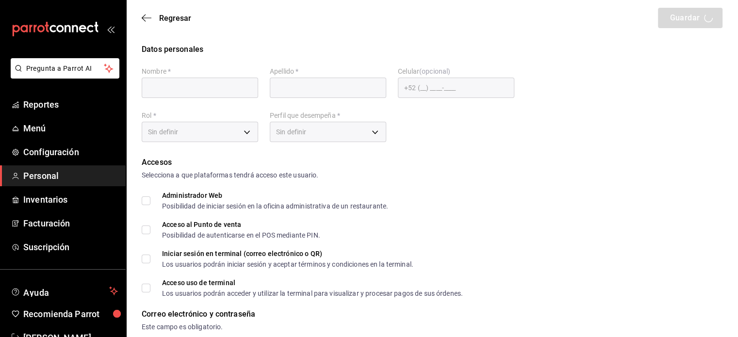
type input "juan"
type input "naranjo"
checkbox input "true"
type input "juan2001rmiro@gmail.com"
type input "0766"
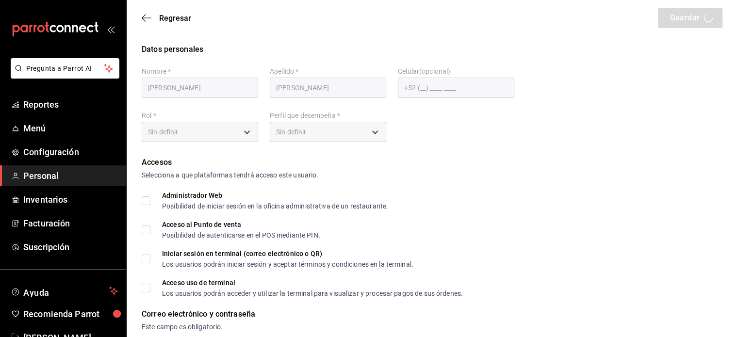
type input "6e37dc31-a41a-4d88-8ed1-cc630e77c888"
type input "KITCHEN"
checkbox input "true"
click at [141, 16] on div "Regresar Guardar" at bounding box center [432, 18] width 612 height 36
click at [145, 17] on icon "button" at bounding box center [147, 17] width 10 height 0
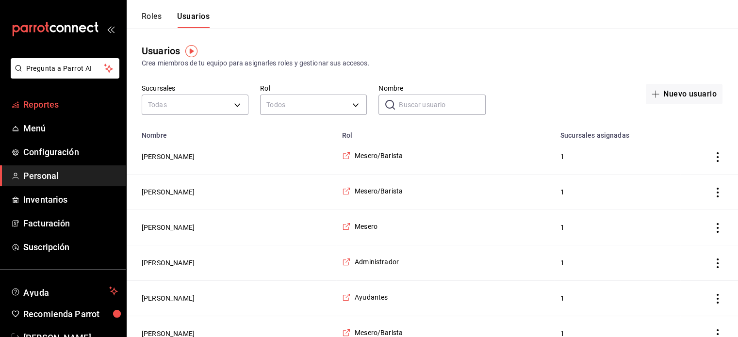
click at [41, 107] on span "Reportes" at bounding box center [70, 104] width 95 height 13
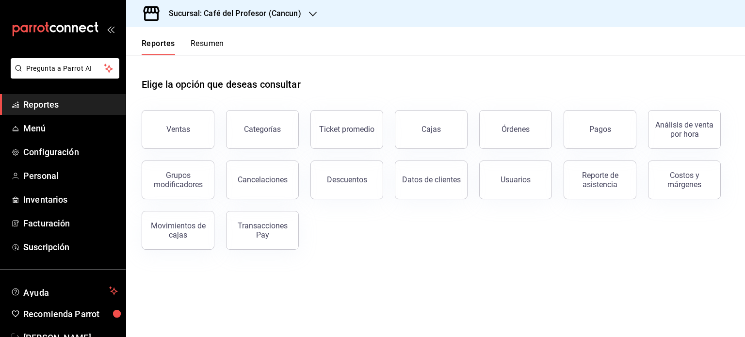
click at [204, 43] on button "Resumen" at bounding box center [207, 47] width 33 height 16
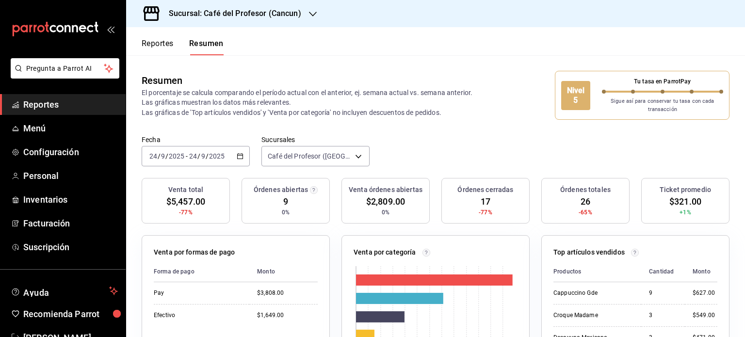
click at [311, 15] on icon "button" at bounding box center [313, 14] width 8 height 5
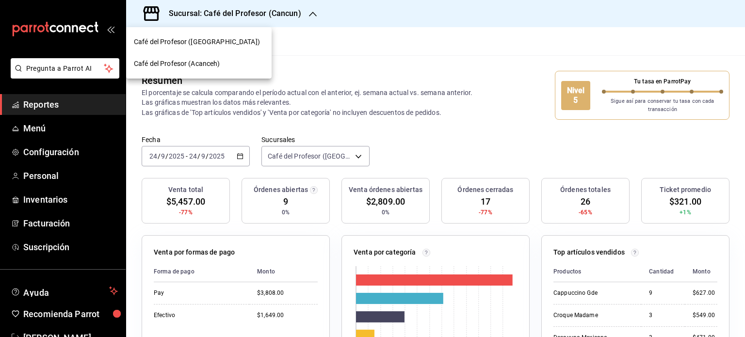
click at [222, 66] on div "Café del Profesor (Acanceh)" at bounding box center [199, 64] width 130 height 10
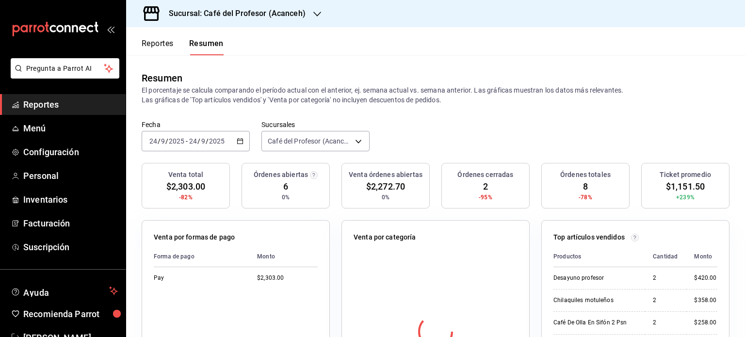
click at [316, 12] on icon "button" at bounding box center [317, 14] width 8 height 8
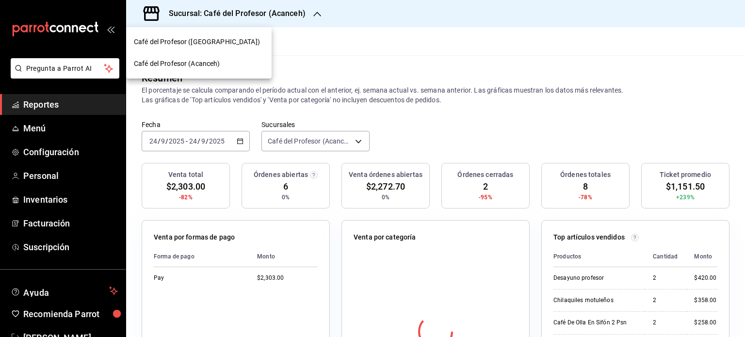
click at [347, 51] on div at bounding box center [372, 168] width 745 height 337
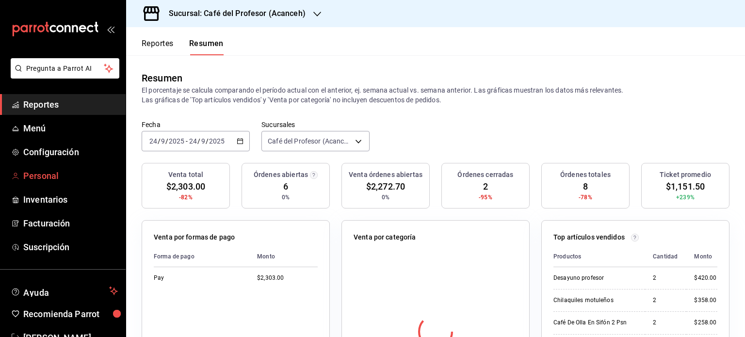
click at [60, 176] on span "Personal" at bounding box center [70, 175] width 95 height 13
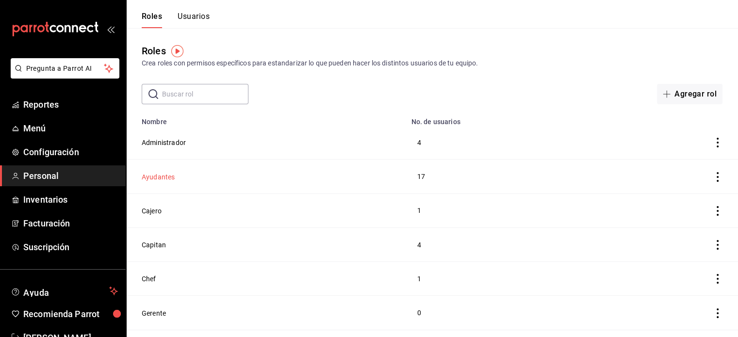
click at [165, 180] on button "Ayudantes" at bounding box center [158, 177] width 33 height 10
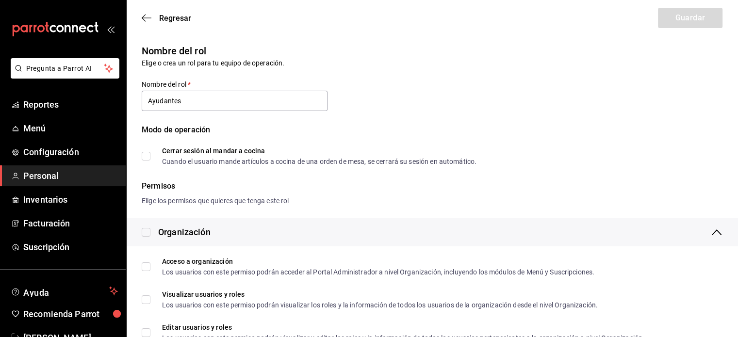
type input "Ayudantes"
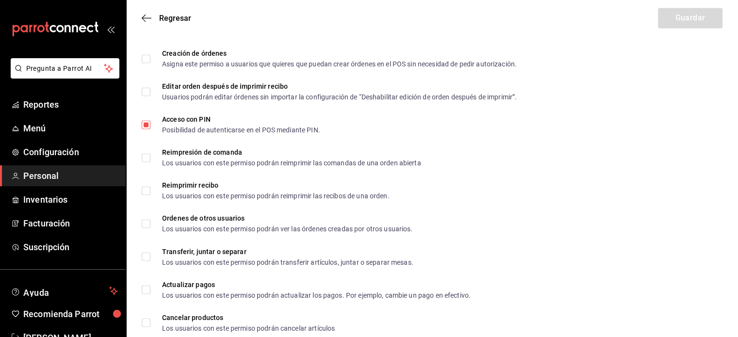
scroll to position [1659, 0]
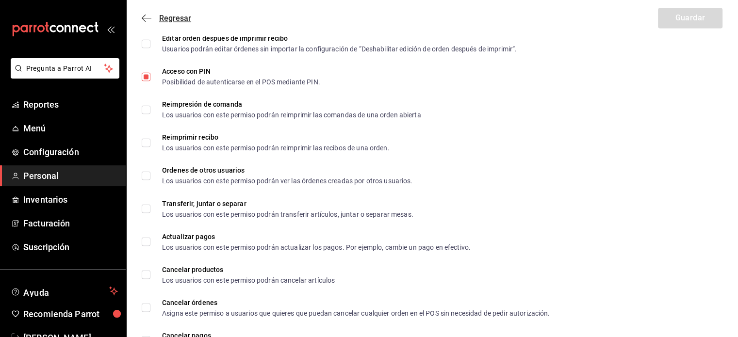
click at [148, 18] on icon "button" at bounding box center [147, 18] width 10 height 9
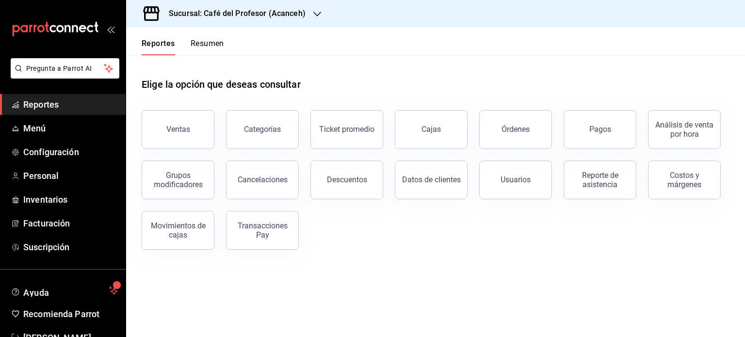
scroll to position [29, 0]
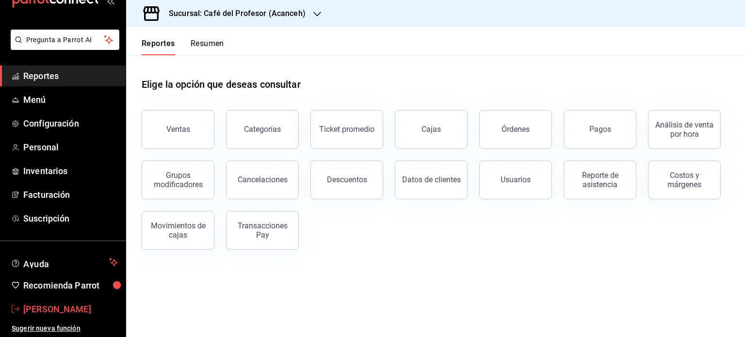
click at [75, 304] on span "[PERSON_NAME]" at bounding box center [70, 309] width 95 height 13
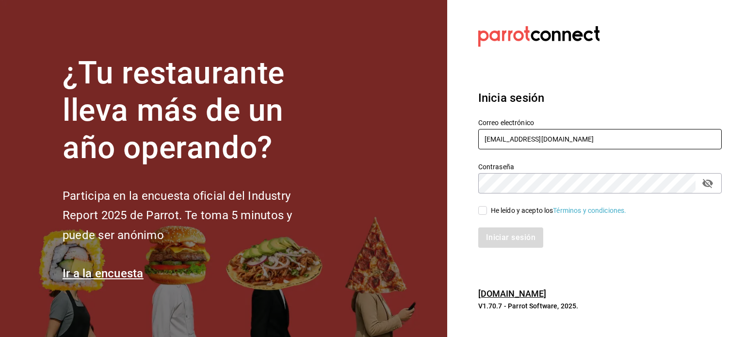
click at [568, 142] on input "makys202@gmail.com" at bounding box center [600, 139] width 244 height 20
type input "operacioncocina@cafedelprofesor.mx"
click at [488, 208] on span "He leído y acepto los Términos y condiciones." at bounding box center [557, 211] width 140 height 10
click at [487, 208] on input "He leído y acepto los Términos y condiciones." at bounding box center [482, 210] width 9 height 9
checkbox input "true"
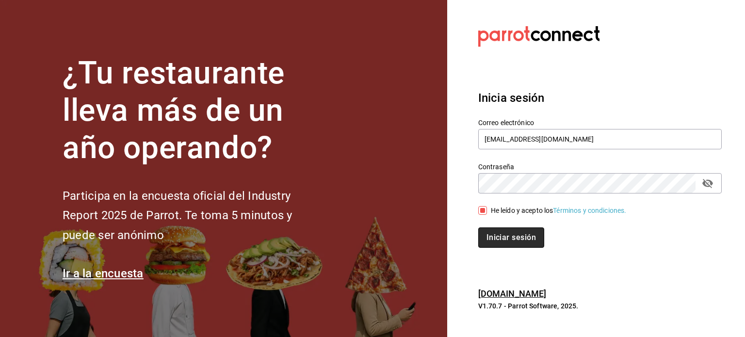
click at [495, 232] on button "Iniciar sesión" at bounding box center [511, 238] width 66 height 20
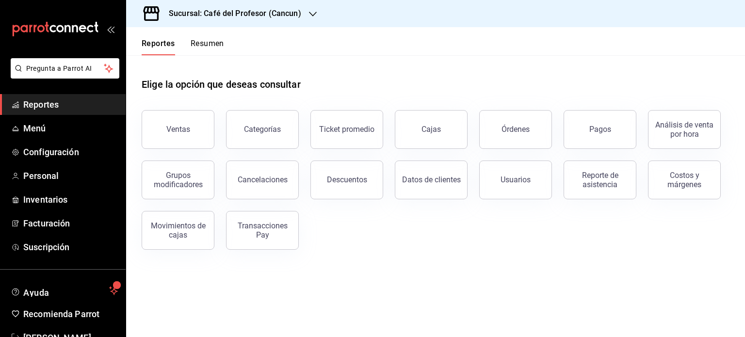
scroll to position [29, 0]
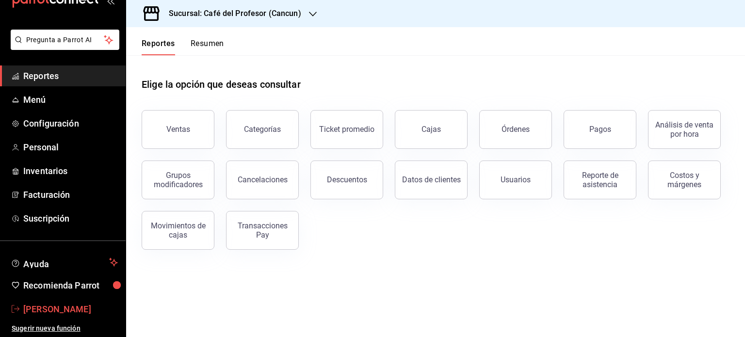
click at [72, 310] on span "[PERSON_NAME]" at bounding box center [70, 309] width 95 height 13
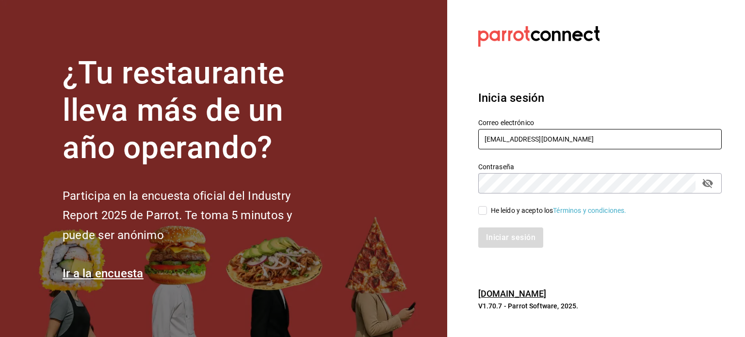
click at [688, 141] on input "[EMAIL_ADDRESS][DOMAIN_NAME]" at bounding box center [600, 139] width 244 height 20
type input "[PERSON_NAME]"
click at [480, 210] on input "He leído y acepto los Términos y condiciones." at bounding box center [482, 210] width 9 height 9
checkbox input "true"
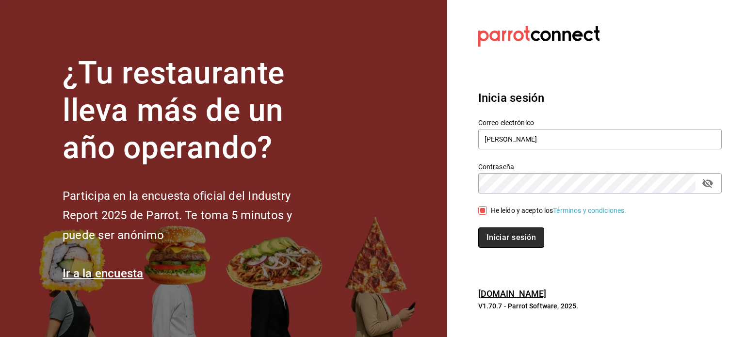
click at [500, 240] on button "Iniciar sesión" at bounding box center [511, 238] width 66 height 20
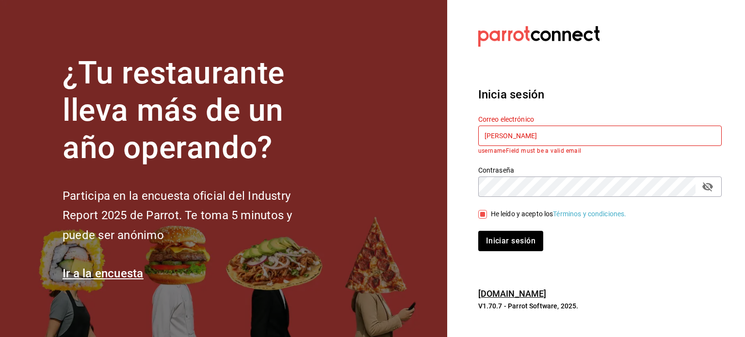
click at [482, 135] on input "[PERSON_NAME]" at bounding box center [600, 136] width 244 height 20
type input "[PERSON_NAME]"
click at [505, 244] on button "Iniciar sesión" at bounding box center [511, 241] width 66 height 20
drag, startPoint x: 552, startPoint y: 134, endPoint x: 448, endPoint y: 136, distance: 103.4
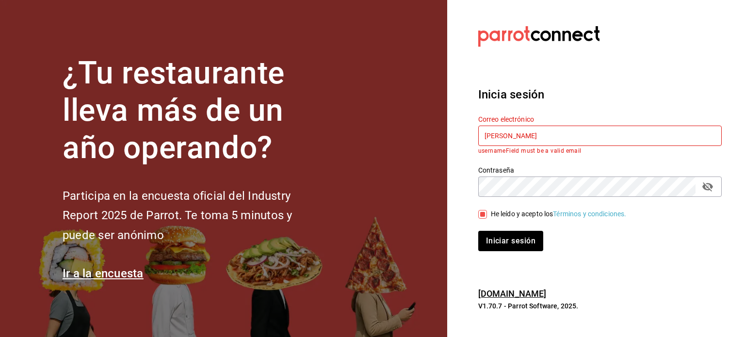
click at [448, 136] on section "Datos incorrectos. Verifica que tu Correo o Contraseña estén bien escritos. Ini…" at bounding box center [596, 168] width 298 height 337
click at [549, 135] on input "text" at bounding box center [600, 136] width 244 height 20
type input "[EMAIL_ADDRESS][DOMAIN_NAME]"
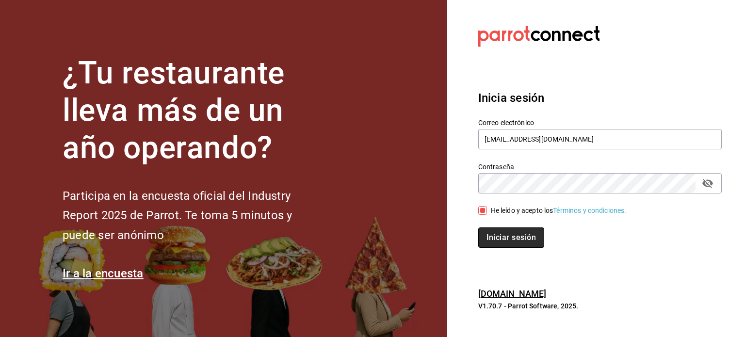
click at [510, 236] on button "Iniciar sesión" at bounding box center [511, 238] width 66 height 20
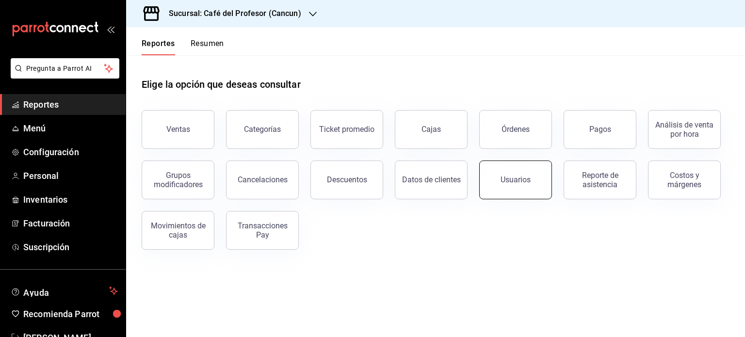
click at [490, 185] on button "Usuarios" at bounding box center [515, 180] width 73 height 39
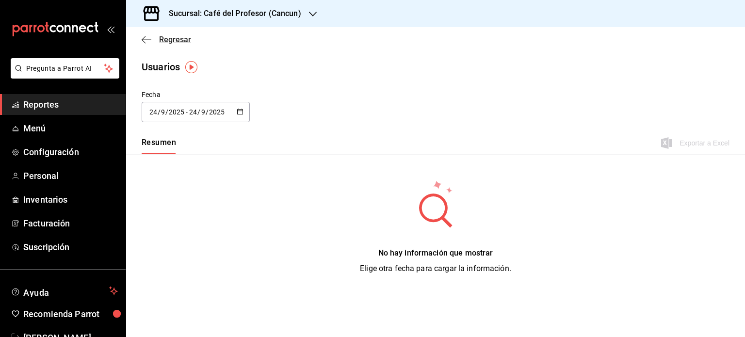
click at [147, 41] on icon "button" at bounding box center [147, 39] width 10 height 9
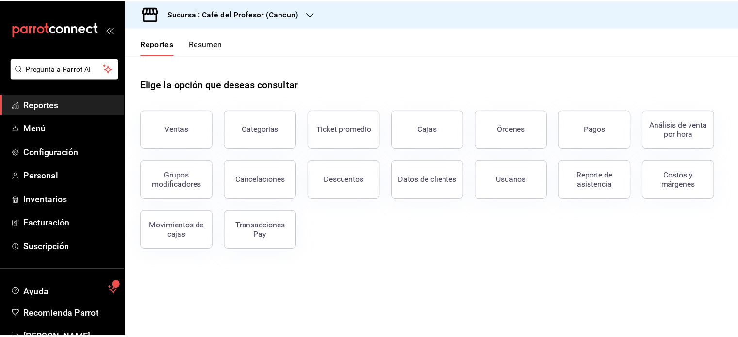
scroll to position [29, 0]
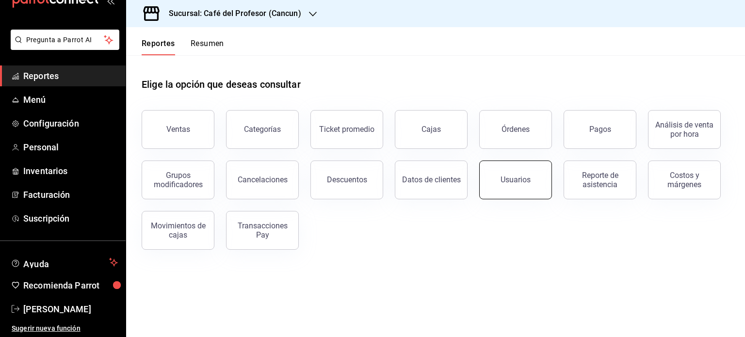
click at [529, 181] on div "Usuarios" at bounding box center [516, 179] width 30 height 9
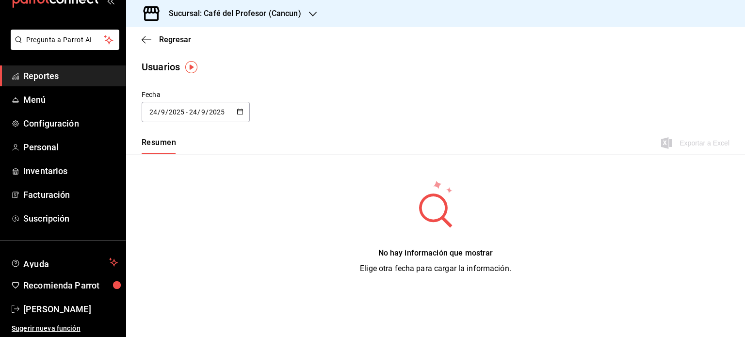
click at [538, 188] on div "No hay información que mostrar Elige otra fecha para cargar la información." at bounding box center [435, 227] width 619 height 146
click at [146, 39] on icon "button" at bounding box center [147, 39] width 10 height 0
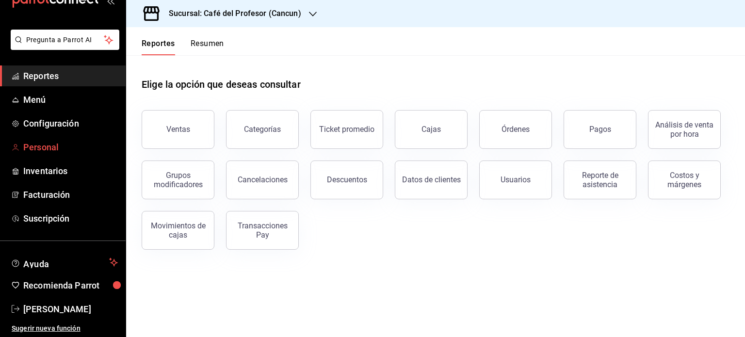
click at [49, 147] on span "Personal" at bounding box center [70, 147] width 95 height 13
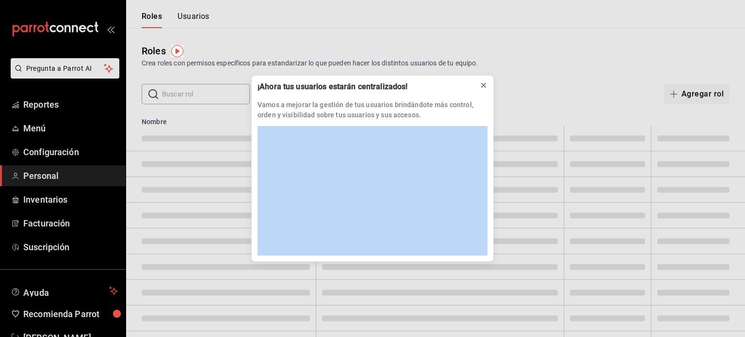
click at [483, 85] on icon at bounding box center [484, 85] width 4 height 4
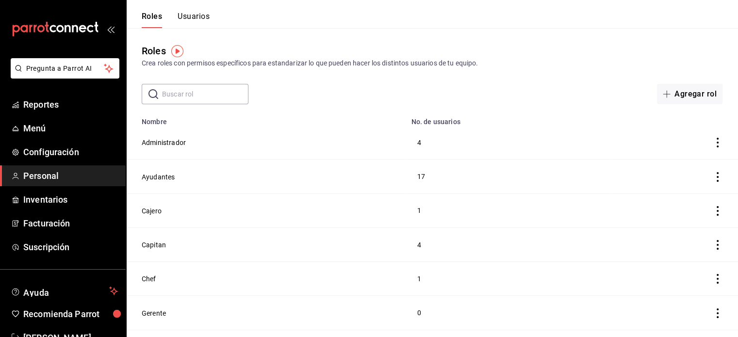
click at [199, 13] on button "Usuarios" at bounding box center [194, 20] width 32 height 16
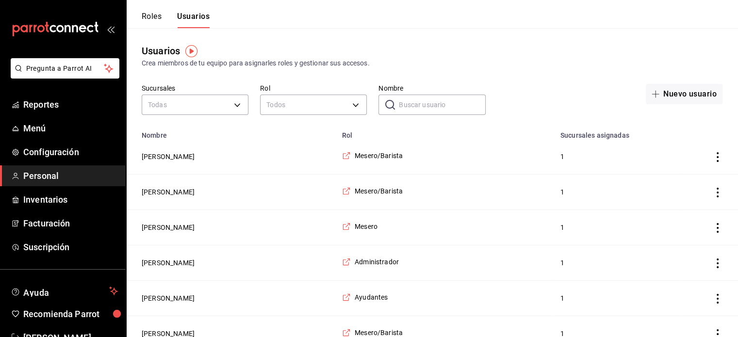
click at [437, 101] on input "Nombre" at bounding box center [442, 104] width 86 height 19
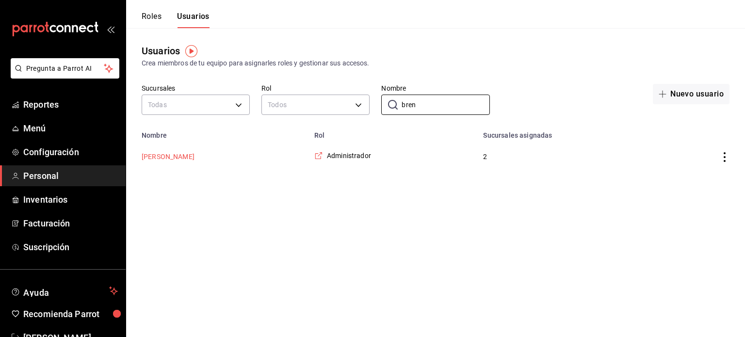
type input "bren"
click at [186, 155] on button "[PERSON_NAME]" at bounding box center [168, 157] width 53 height 10
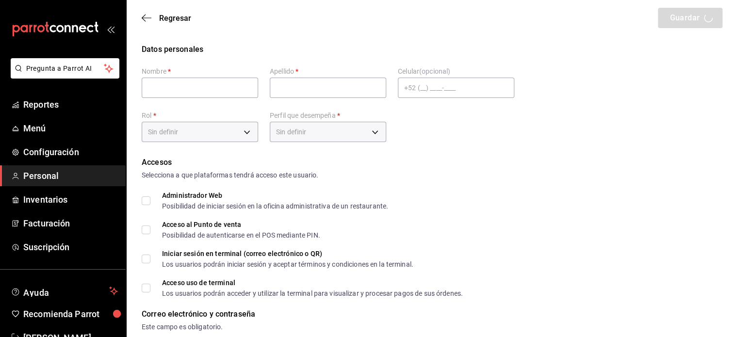
type input "[PERSON_NAME]"
checkbox input "true"
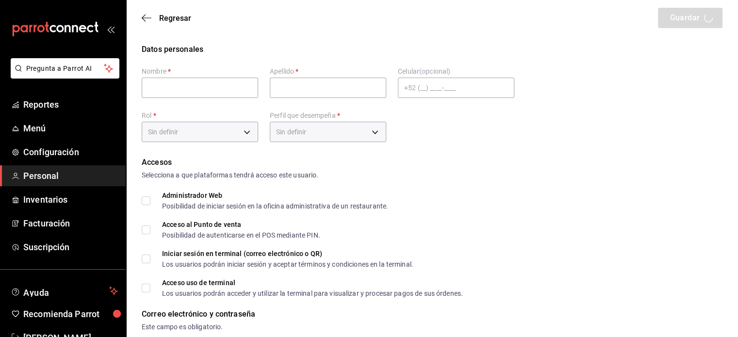
checkbox input "true"
type input "[EMAIL_ADDRESS][DOMAIN_NAME]"
type input "1236"
checkbox input "true"
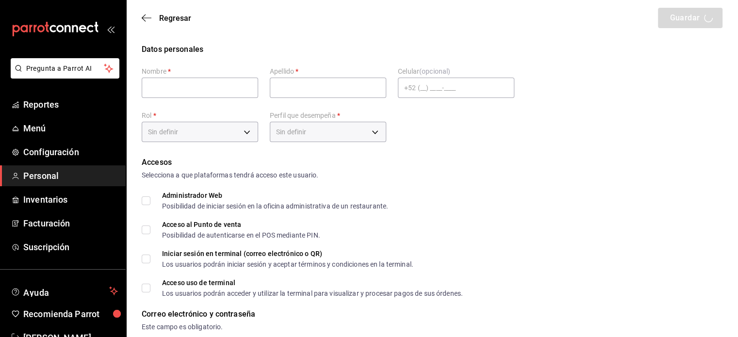
checkbox input "true"
type input "[PHONE_NUMBER]"
type input "ea53f1a3-98f3-43af-ad9e-7adcaf8a0599"
type input "ADMIN"
checkbox input "true"
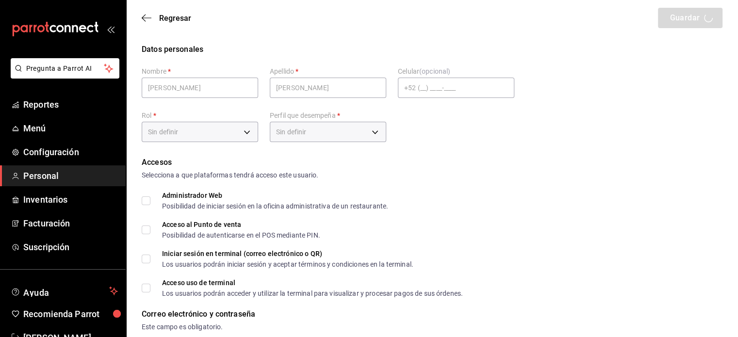
checkbox input "true"
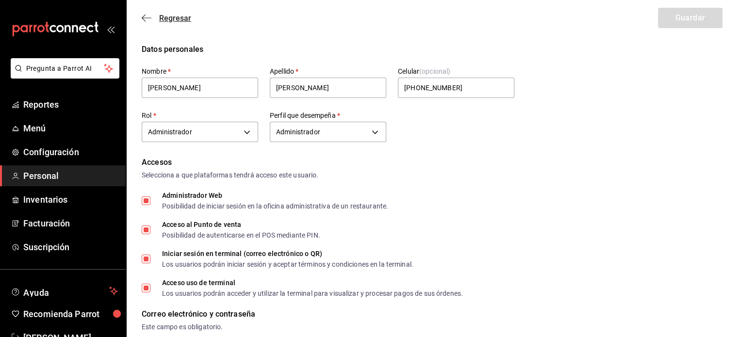
click at [145, 18] on icon "button" at bounding box center [147, 18] width 10 height 9
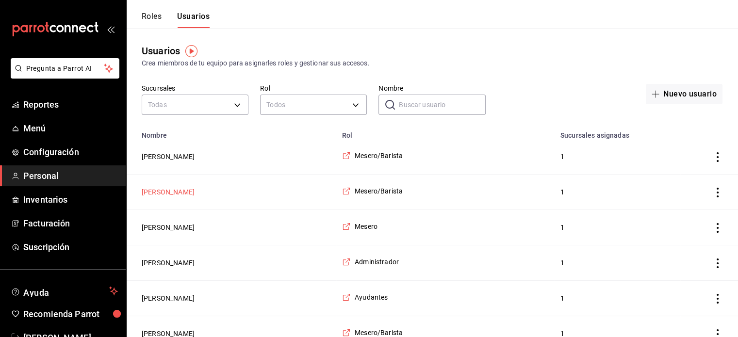
click at [170, 192] on button "[PERSON_NAME]" at bounding box center [168, 192] width 53 height 10
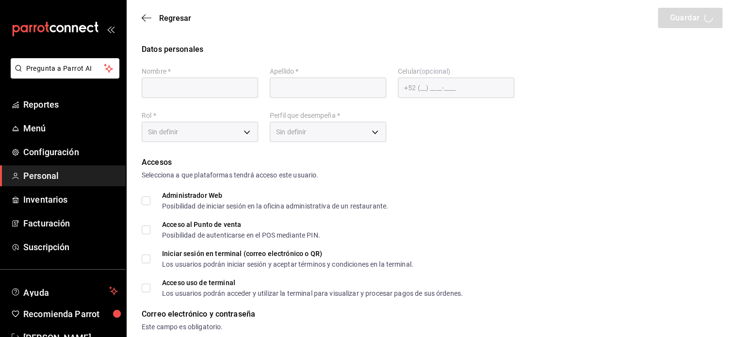
type input "Viki"
type input "[PERSON_NAME]"
checkbox input "true"
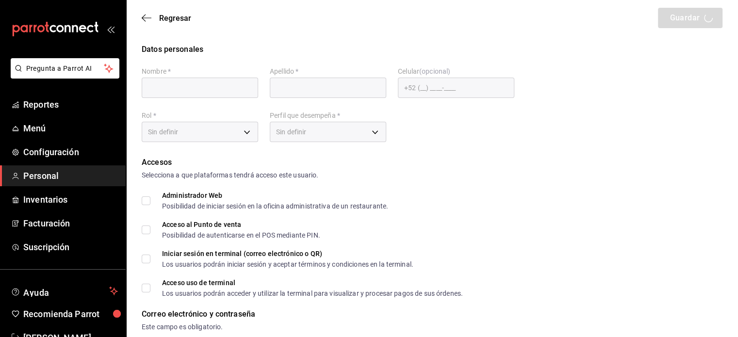
type input "[EMAIL_ADDRESS][DOMAIN_NAME]"
type input "1201"
type input "f9c50c35-7d82-4388-8076-8e4bcaa1ebe8"
type input "UNDEFINED"
checkbox input "true"
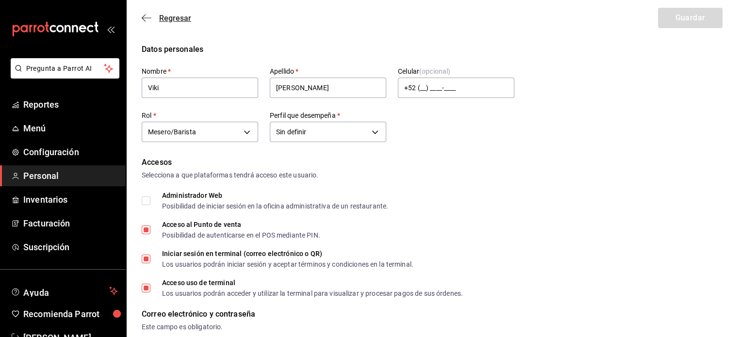
click at [144, 16] on icon "button" at bounding box center [144, 18] width 4 height 7
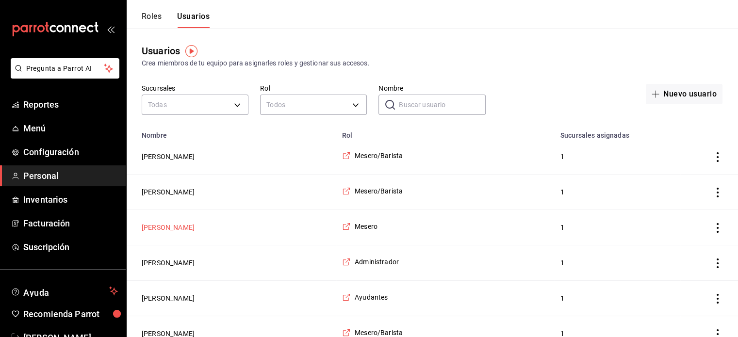
click at [187, 229] on button "[PERSON_NAME]" at bounding box center [168, 228] width 53 height 10
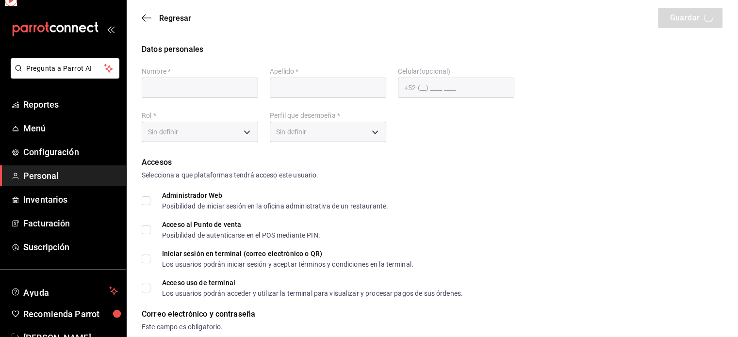
type input "[PERSON_NAME]"
checkbox input "true"
type input "[PERSON_NAME][EMAIL_ADDRESS][DOMAIN_NAME]"
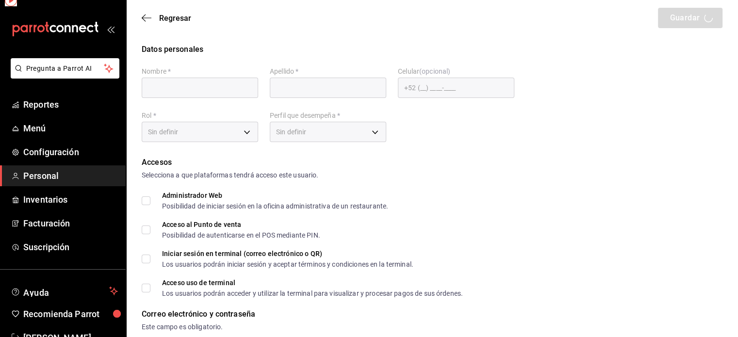
type input "1390"
type input "1a76cd6b-98a7-4025-b815-3a88f11c6c47"
type input "WAITER"
checkbox input "true"
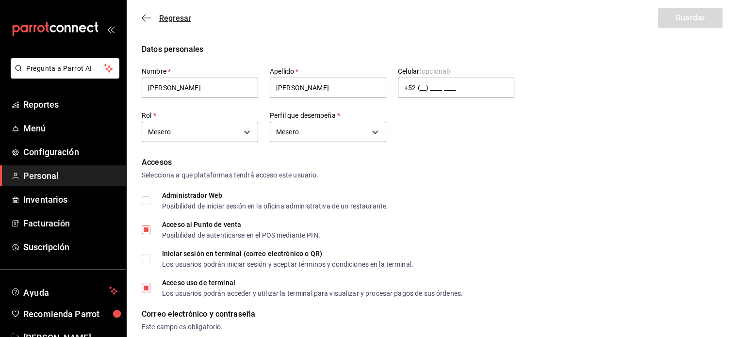
click at [146, 17] on icon "button" at bounding box center [147, 18] width 10 height 9
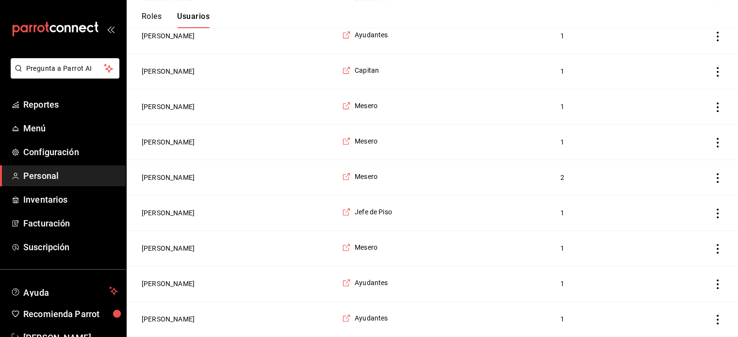
scroll to position [459, 0]
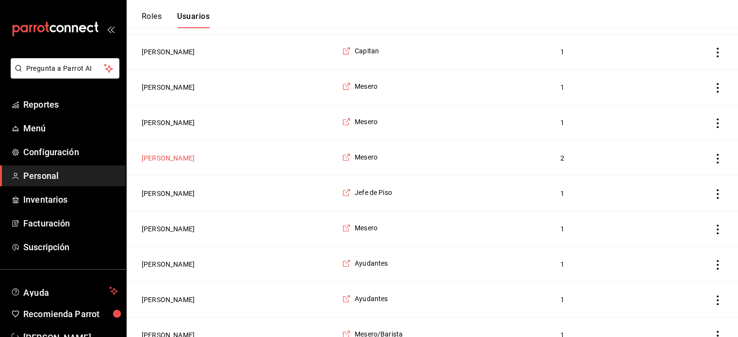
click at [176, 159] on button "[PERSON_NAME]" at bounding box center [168, 158] width 53 height 10
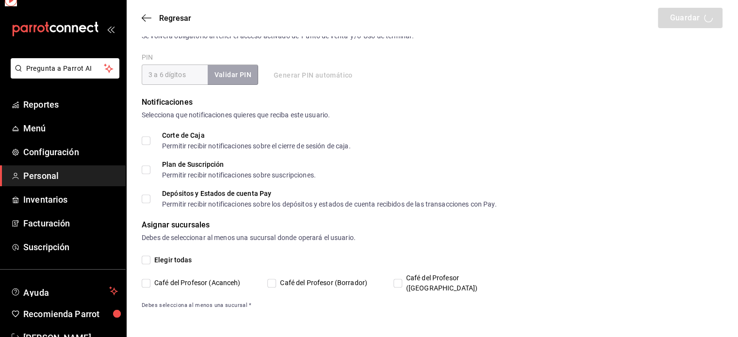
scroll to position [361, 0]
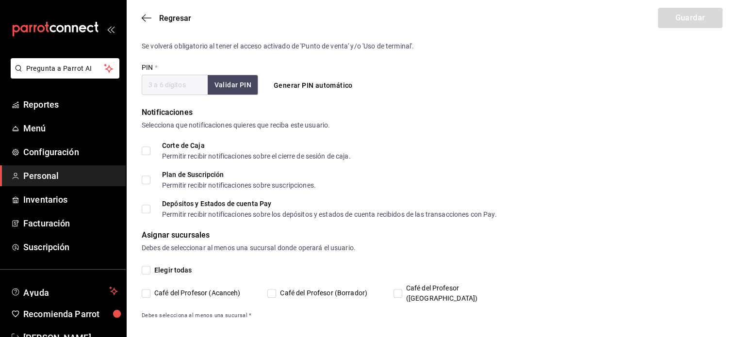
type input "[PERSON_NAME]"
checkbox input "true"
type input "[EMAIL_ADDRESS][DOMAIN_NAME]"
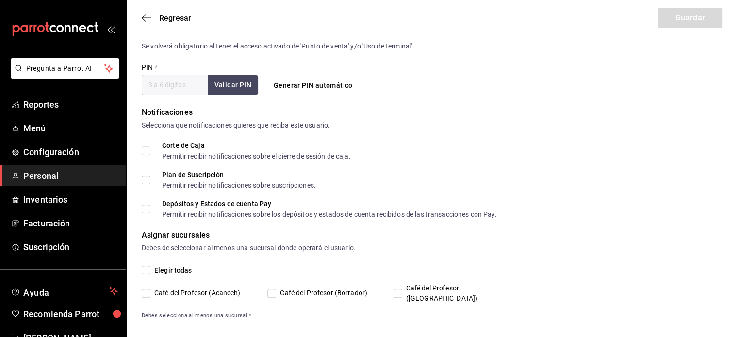
type input "2323"
type input "1a76cd6b-98a7-4025-b815-3a88f11c6c47"
type input "WAITER"
checkbox input "true"
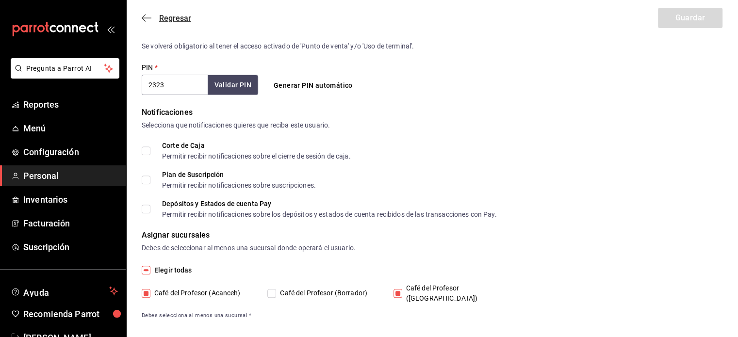
click at [146, 15] on icon "button" at bounding box center [147, 18] width 10 height 9
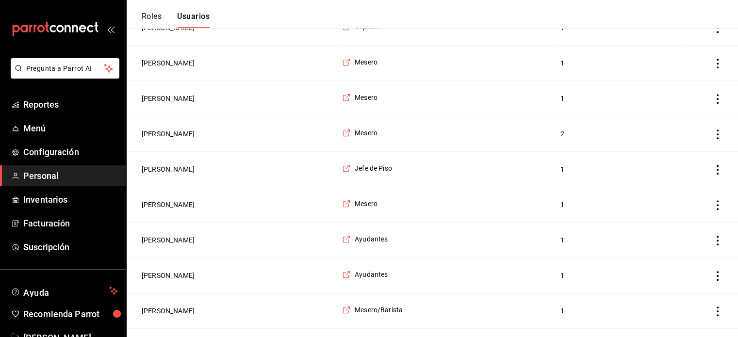
scroll to position [503, 0]
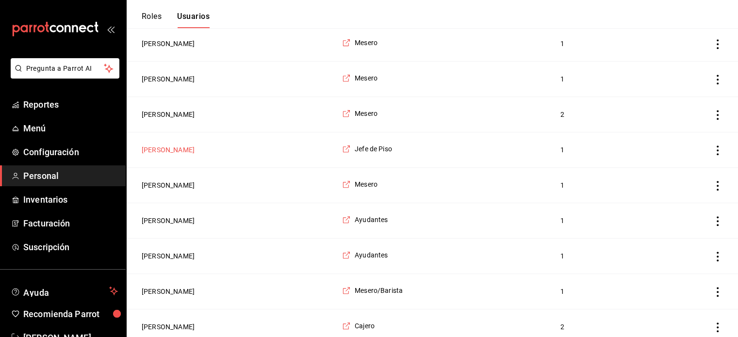
click at [181, 145] on button "[PERSON_NAME]" at bounding box center [168, 150] width 53 height 10
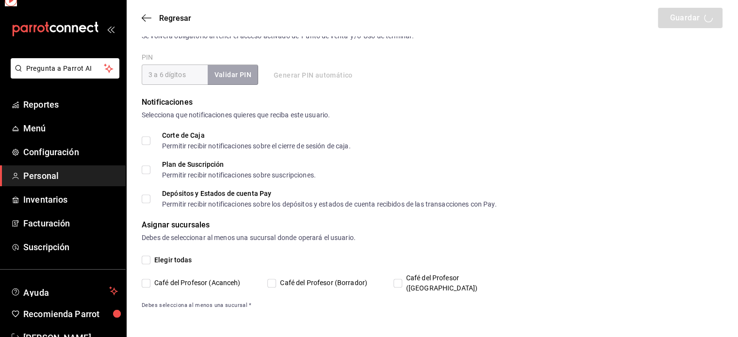
scroll to position [361, 0]
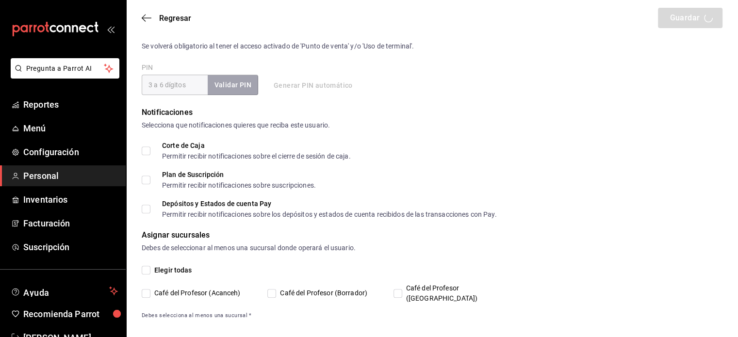
type input "Jimena"
type input "Belmont"
checkbox input "true"
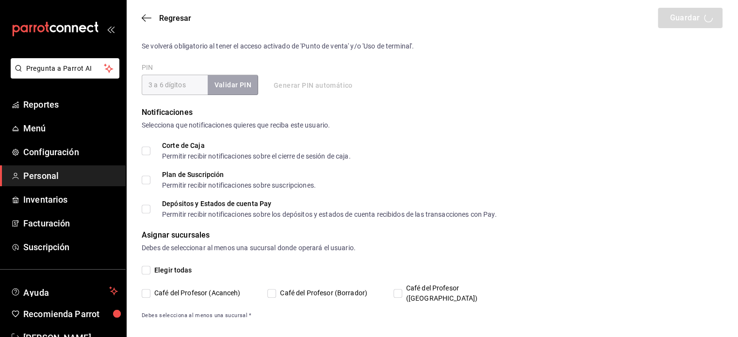
checkbox input "true"
type input "[EMAIL_ADDRESS][DOMAIN_NAME]"
type input "9617"
checkbox input "true"
type input "0f9a2c92-6d5e-48a0-b61b-a8441e4950bf"
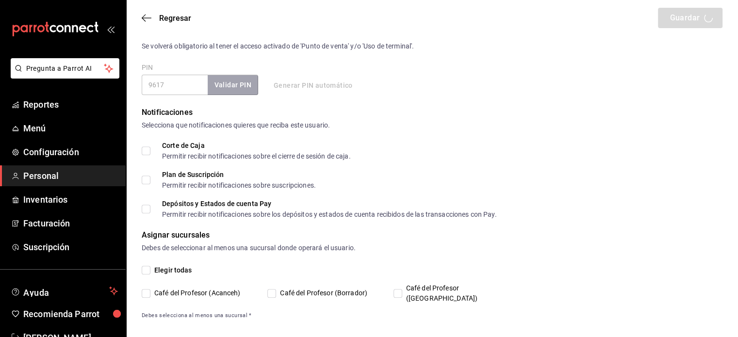
type input "MANAGER"
checkbox input "true"
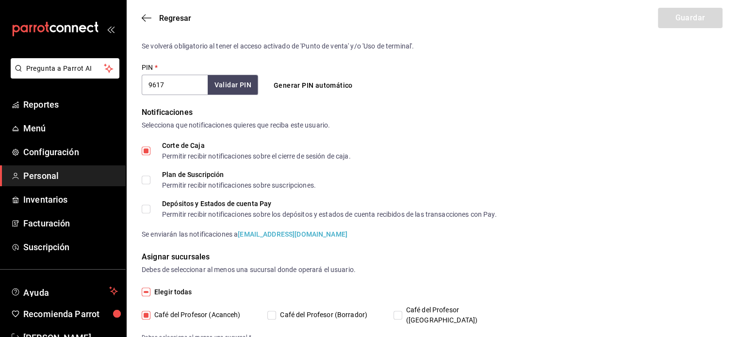
scroll to position [382, 0]
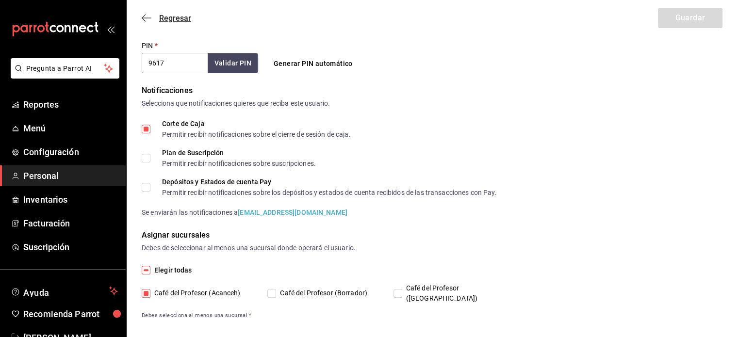
click at [142, 16] on icon "button" at bounding box center [147, 18] width 10 height 9
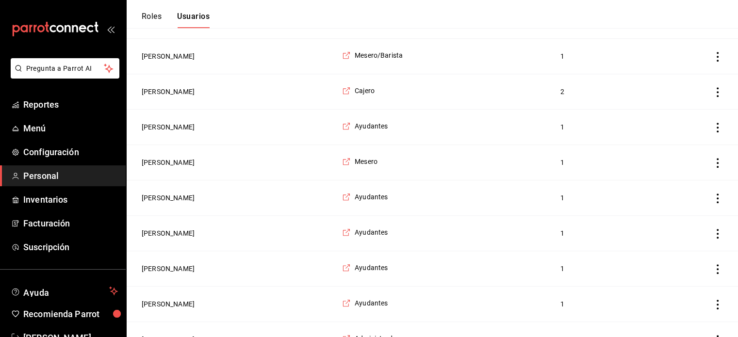
scroll to position [757, 0]
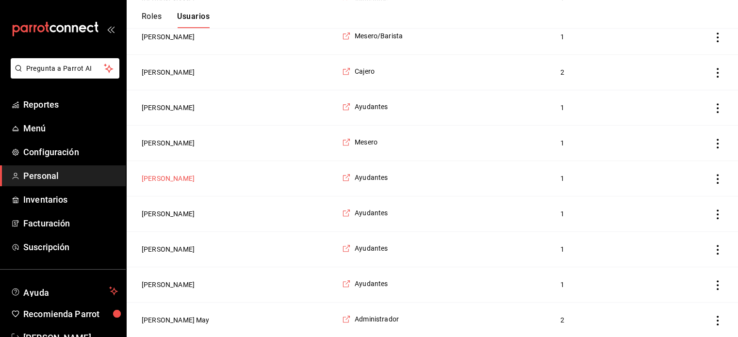
click at [169, 175] on button "[PERSON_NAME]" at bounding box center [168, 179] width 53 height 10
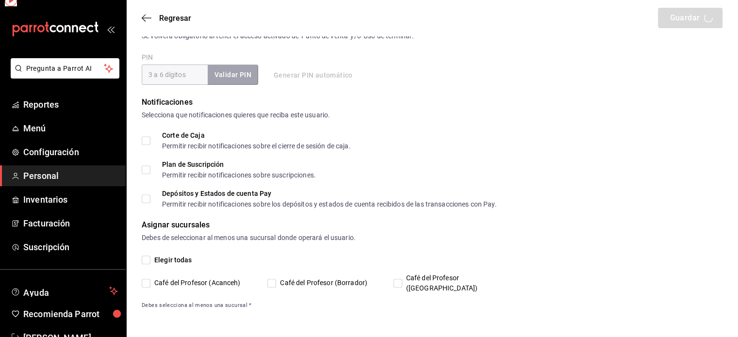
scroll to position [361, 0]
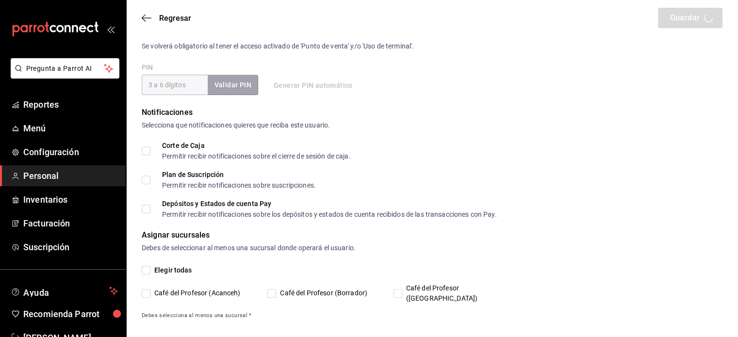
type input "[PERSON_NAME]"
type input "Solis"
checkbox input "true"
type input "[EMAIL_ADDRESS][DOMAIN_NAME]"
type input "1806"
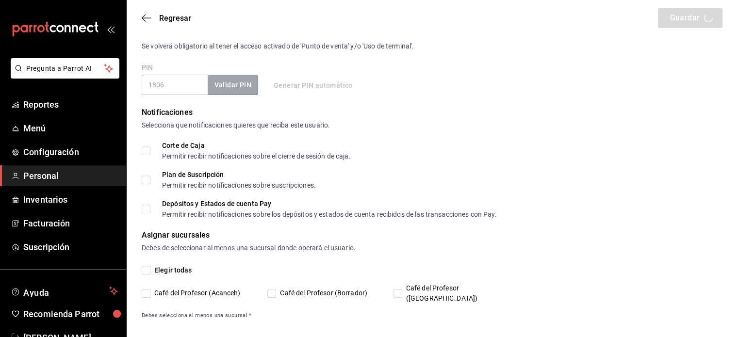
type input "6e37dc31-a41a-4d88-8ed1-cc630e77c888"
type input "KITCHEN"
checkbox input "true"
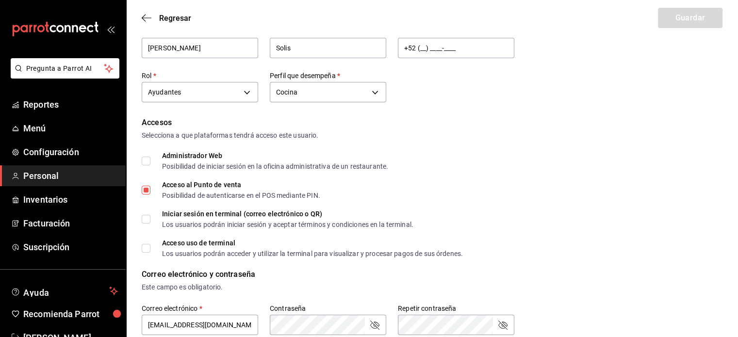
scroll to position [0, 0]
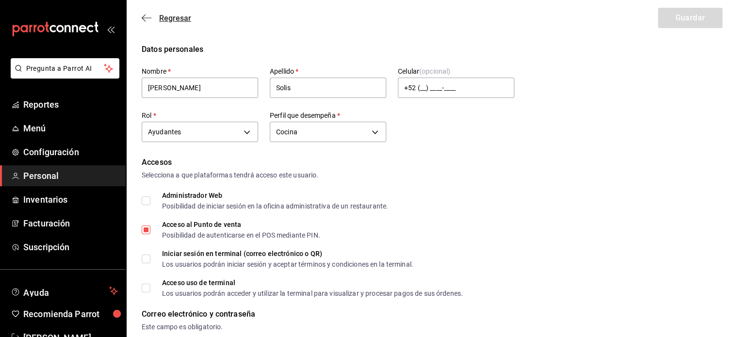
click at [145, 17] on icon "button" at bounding box center [147, 18] width 10 height 9
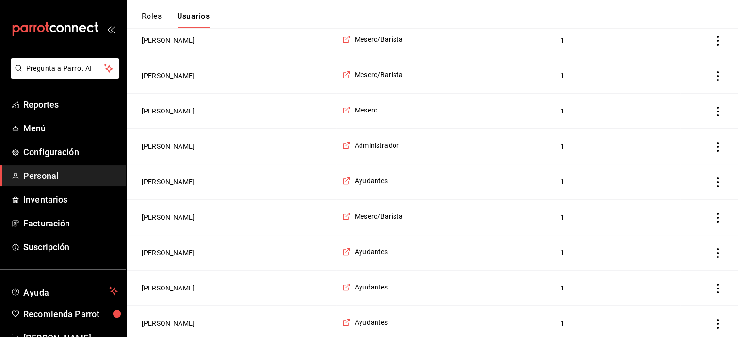
scroll to position [175, 0]
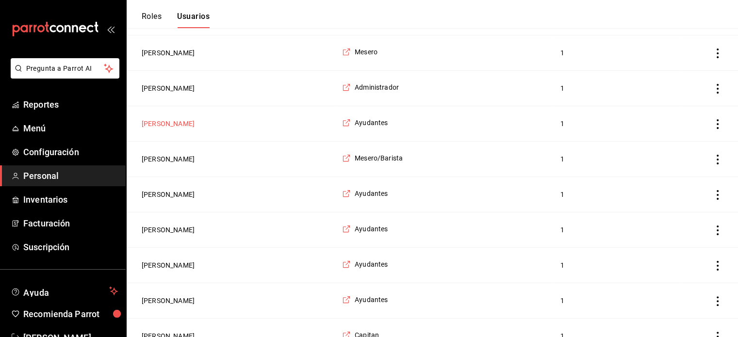
click at [195, 124] on button "[PERSON_NAME]" at bounding box center [168, 124] width 53 height 10
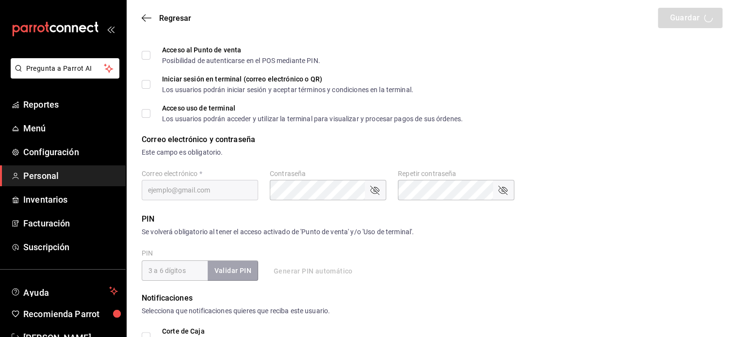
type input "[PERSON_NAME]"
checkbox input "true"
type input "[EMAIL_ADDRESS][DOMAIN_NAME]"
type input "2828"
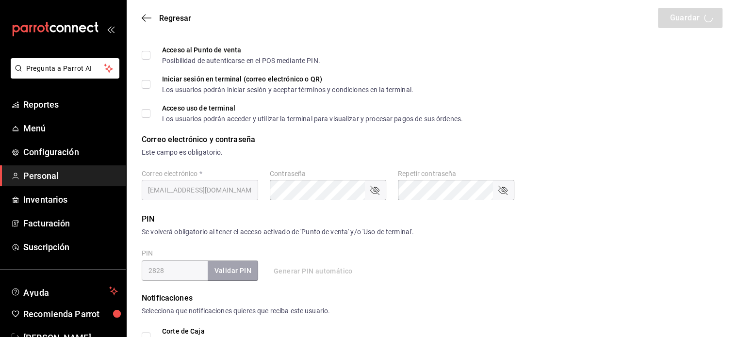
type input "6e37dc31-a41a-4d88-8ed1-cc630e77c888"
type input "KITCHEN"
checkbox input "true"
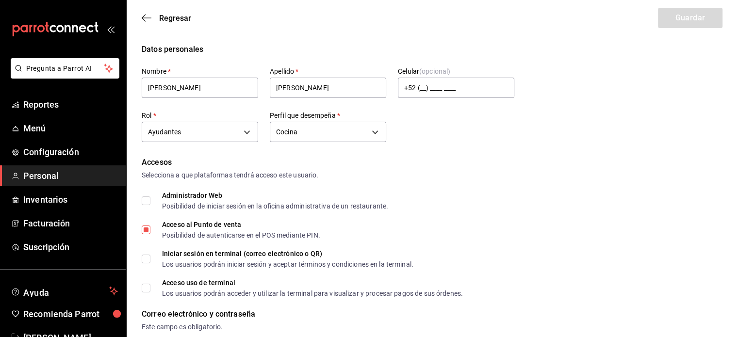
click at [141, 19] on div "Regresar Guardar" at bounding box center [432, 18] width 612 height 36
click at [145, 19] on icon "button" at bounding box center [147, 18] width 10 height 9
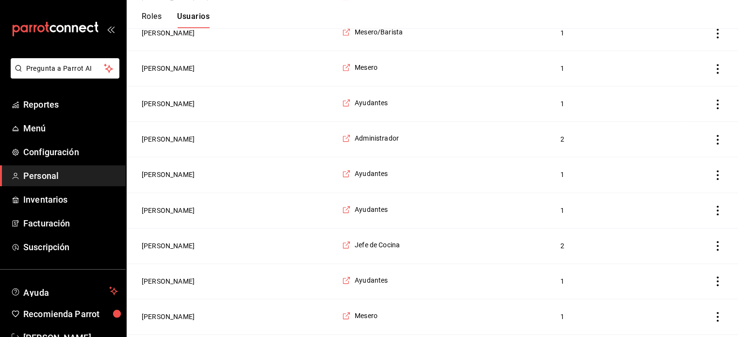
scroll to position [1100, 0]
